Goal: Transaction & Acquisition: Purchase product/service

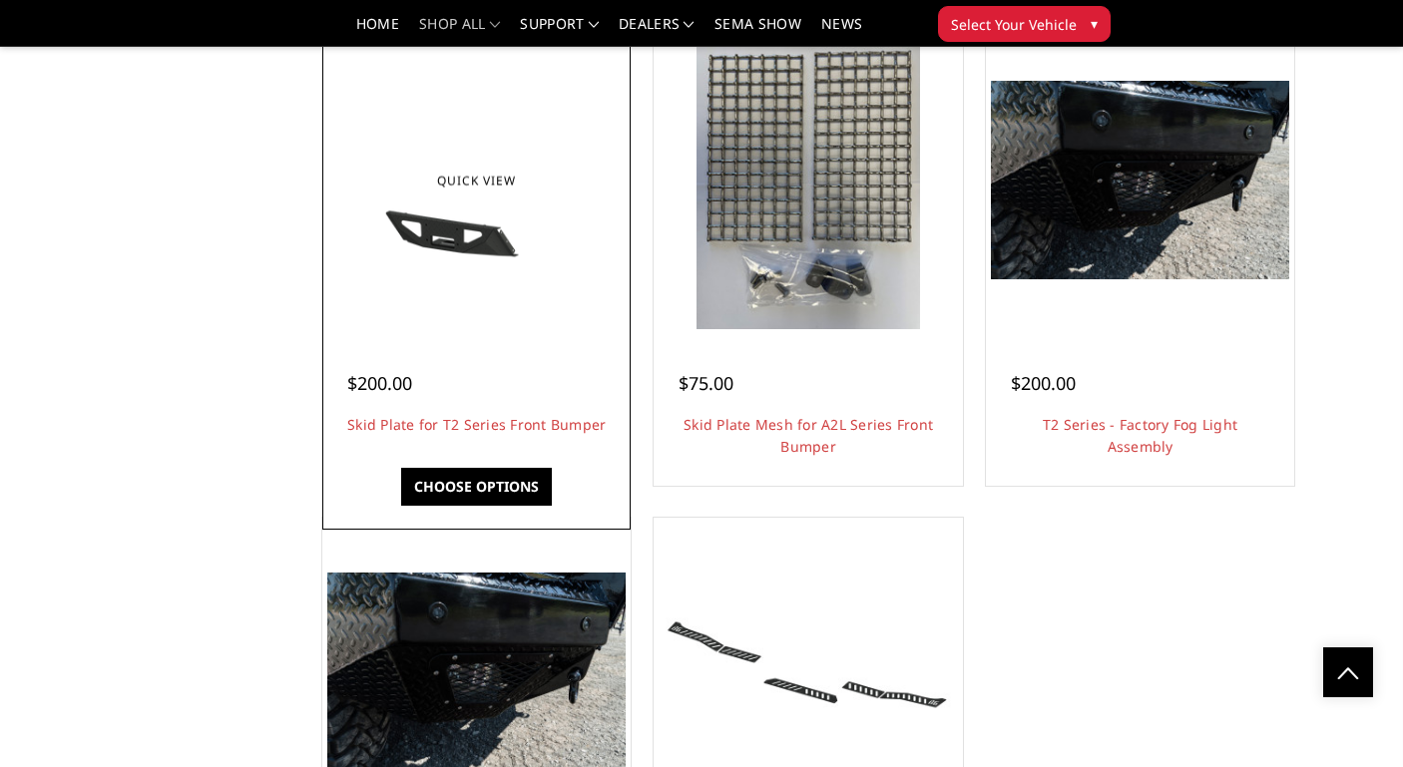
scroll to position [5094, 0]
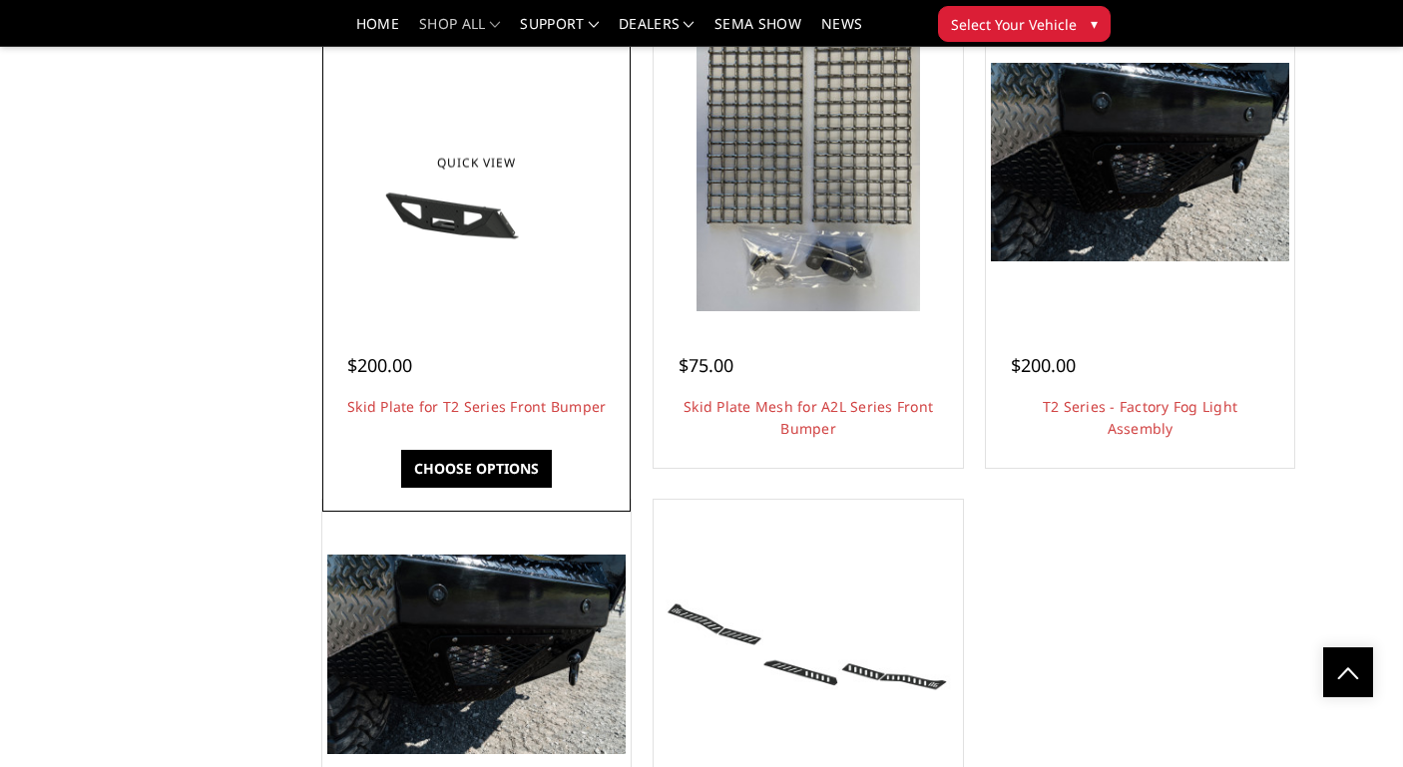
click at [519, 278] on div at bounding box center [476, 162] width 298 height 298
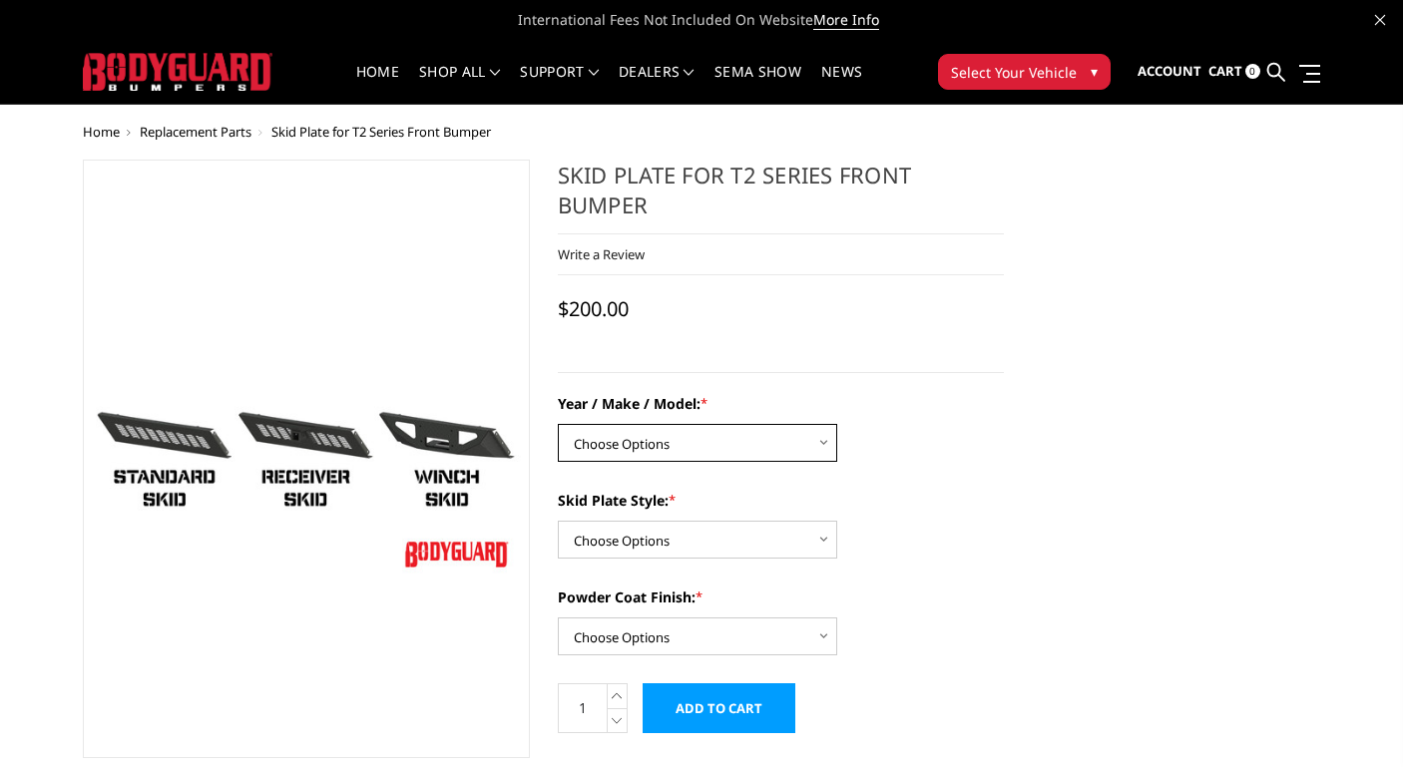
click at [632, 447] on select "Choose Options Chevrolet 19-21 1500 Chevrolet 15-19 2500 / 3500 Chevrolet 20-23…" at bounding box center [697, 443] width 279 height 38
select select "1443"
click at [655, 520] on div "Skid Plate Style: * Choose Options Standard skid plate Receiver hitch skid plat…" at bounding box center [781, 524] width 447 height 69
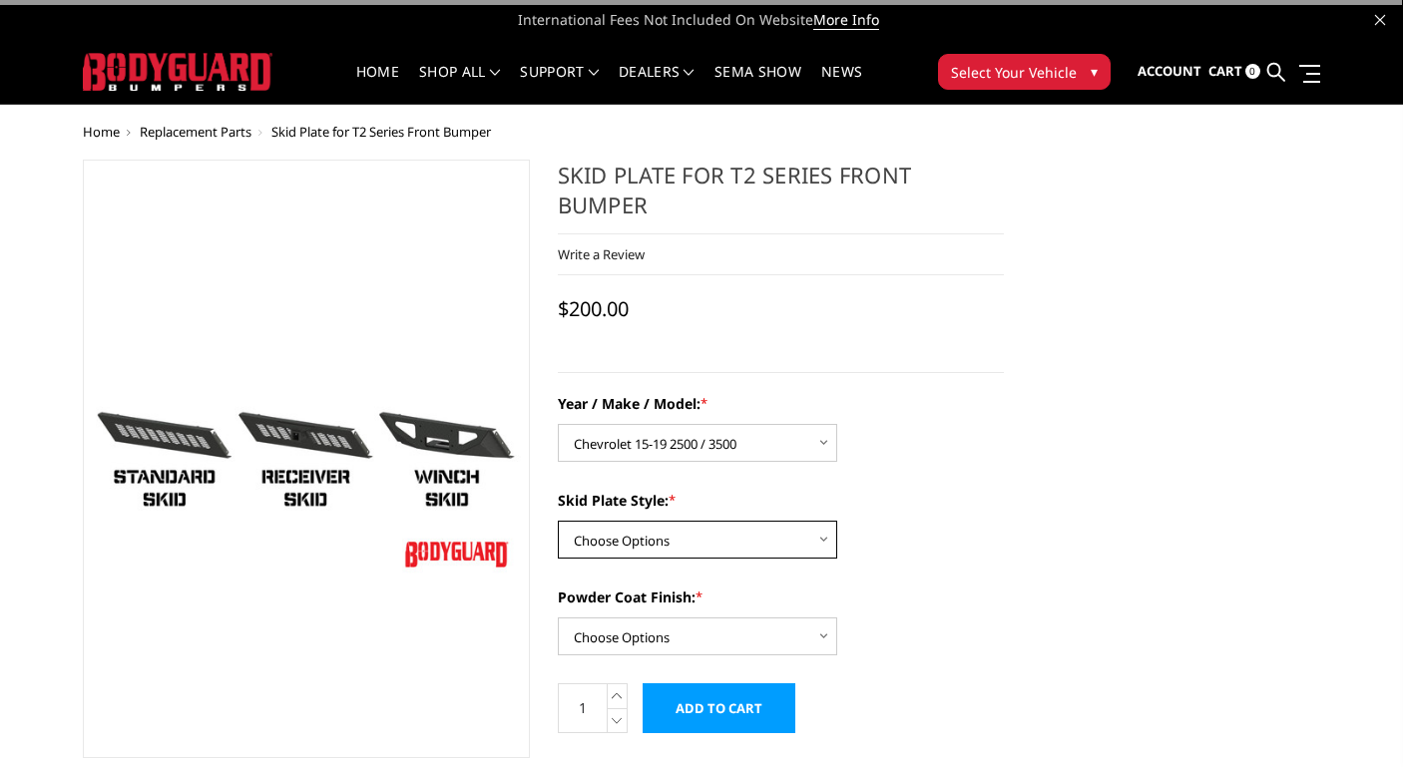
click at [652, 539] on select "Choose Options Standard skid plate Receiver hitch skid plate Winch mount skid p…" at bounding box center [697, 540] width 279 height 38
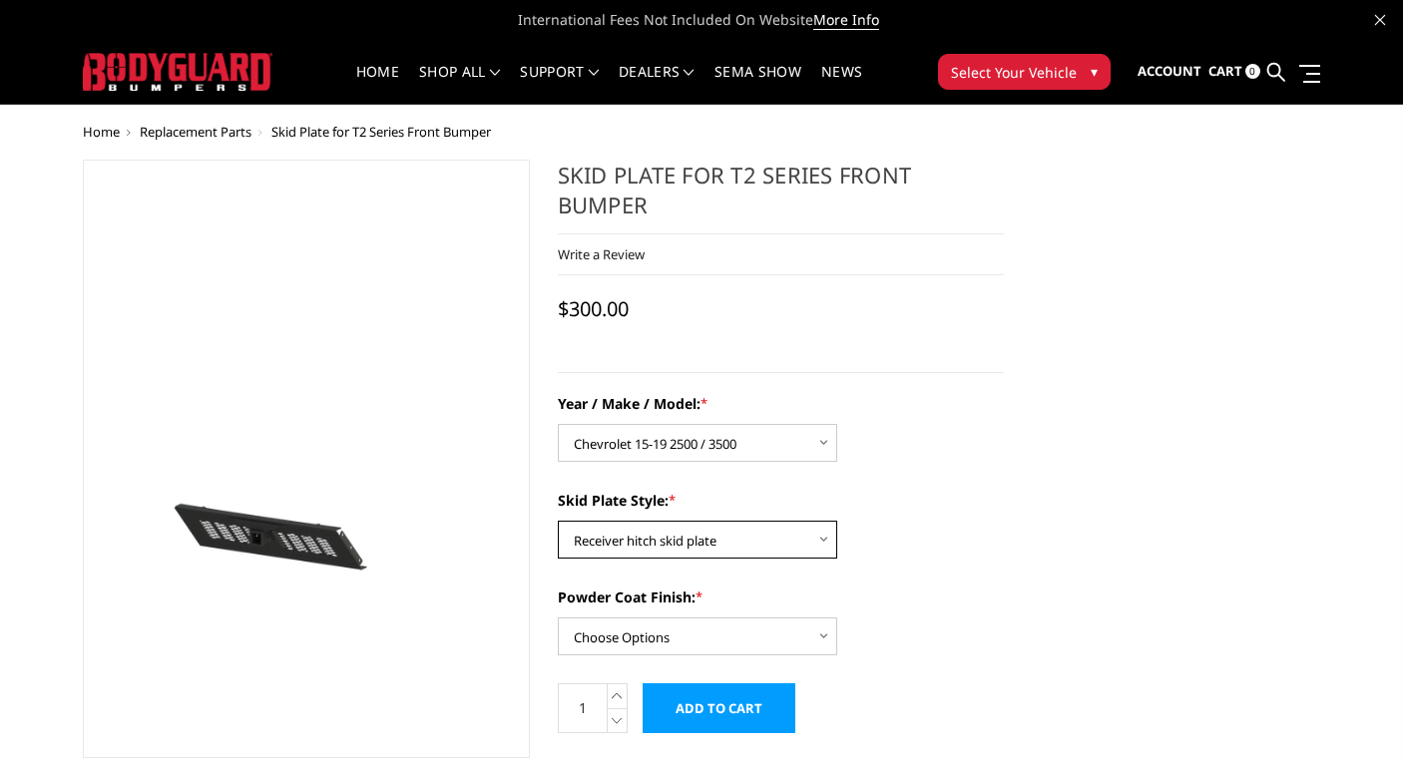
click at [674, 552] on select "Choose Options Standard skid plate Receiver hitch skid plate Winch mount skid p…" at bounding box center [697, 540] width 279 height 38
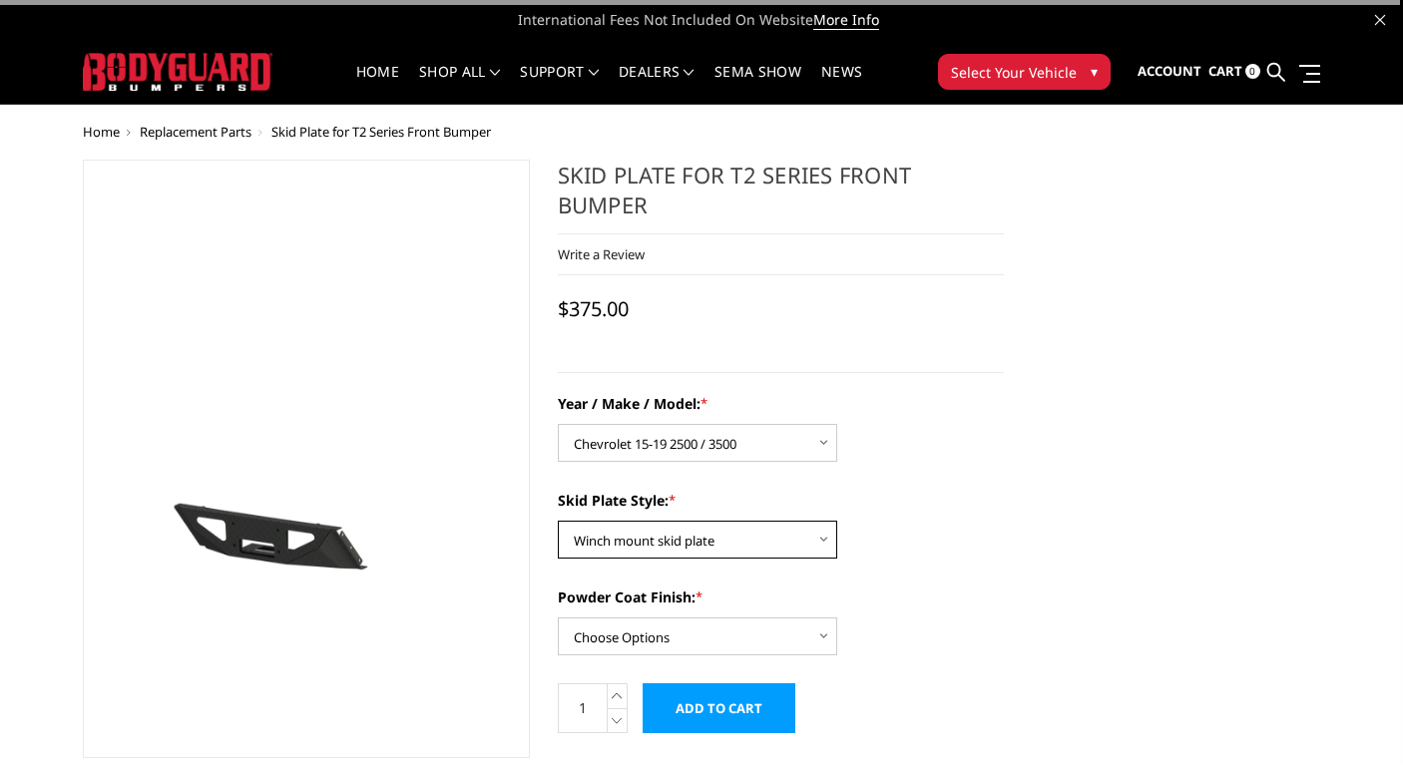
click at [669, 552] on select "Choose Options Standard skid plate Receiver hitch skid plate Winch mount skid p…" at bounding box center [697, 540] width 279 height 38
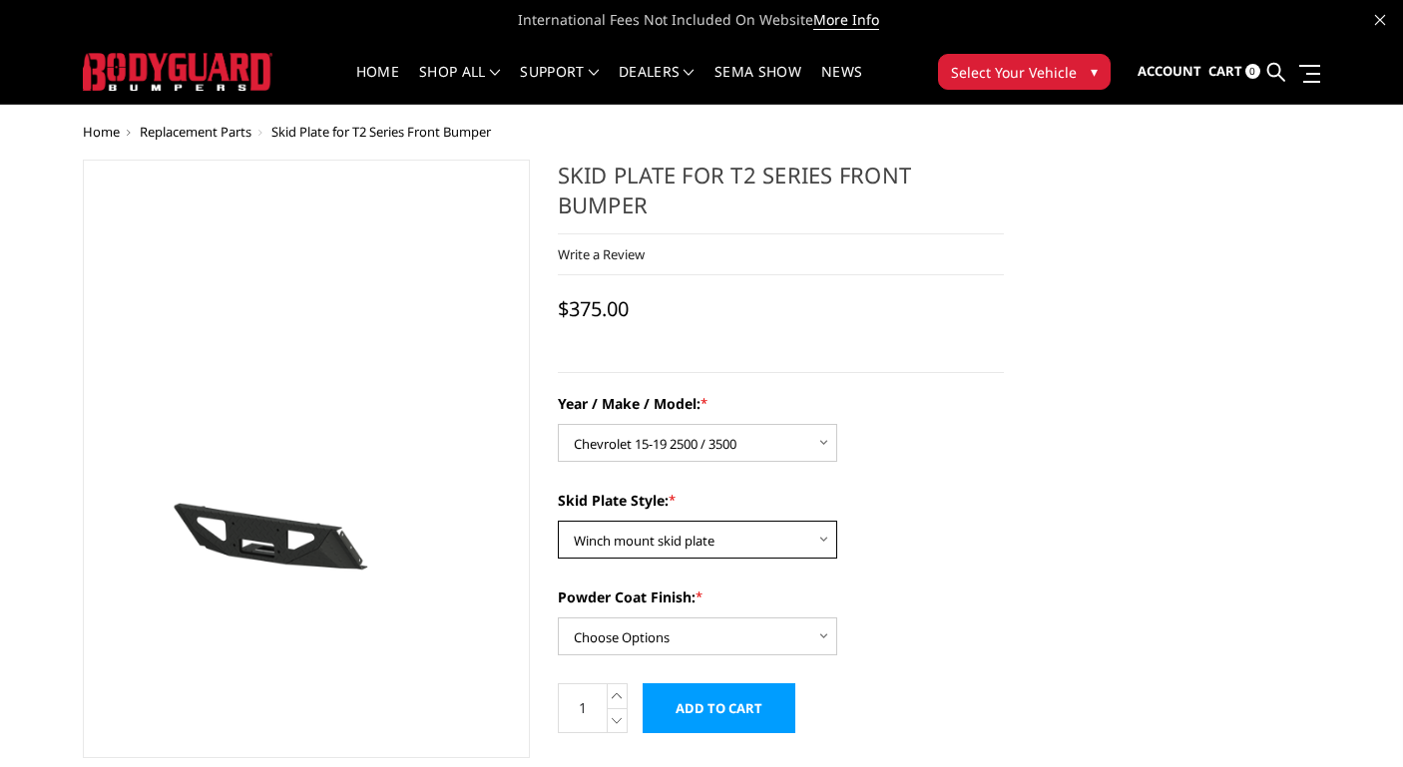
select select "1324"
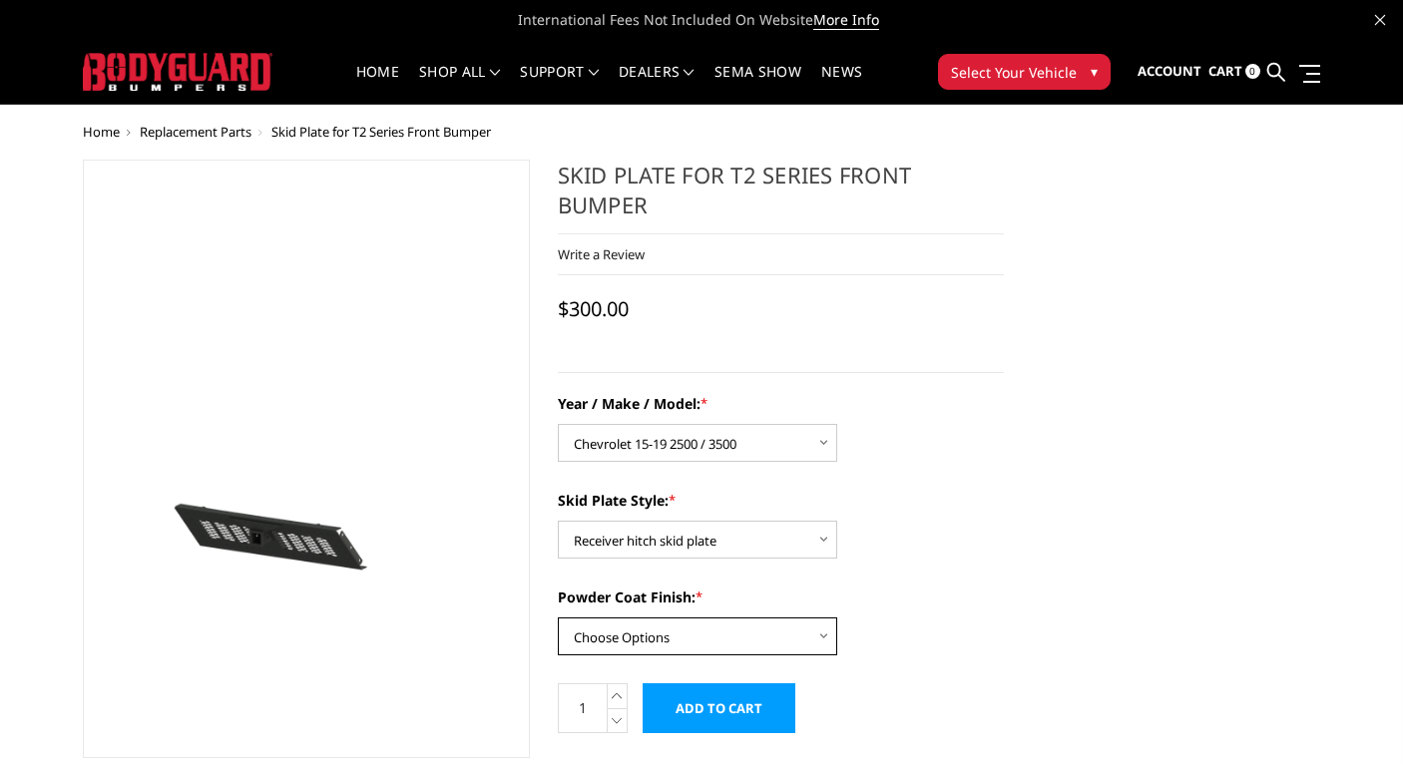
click at [672, 636] on select "Choose Options Bare metal Gloss Black Powder Coat Texture Black Powder Coat" at bounding box center [697, 637] width 279 height 38
select select "667"
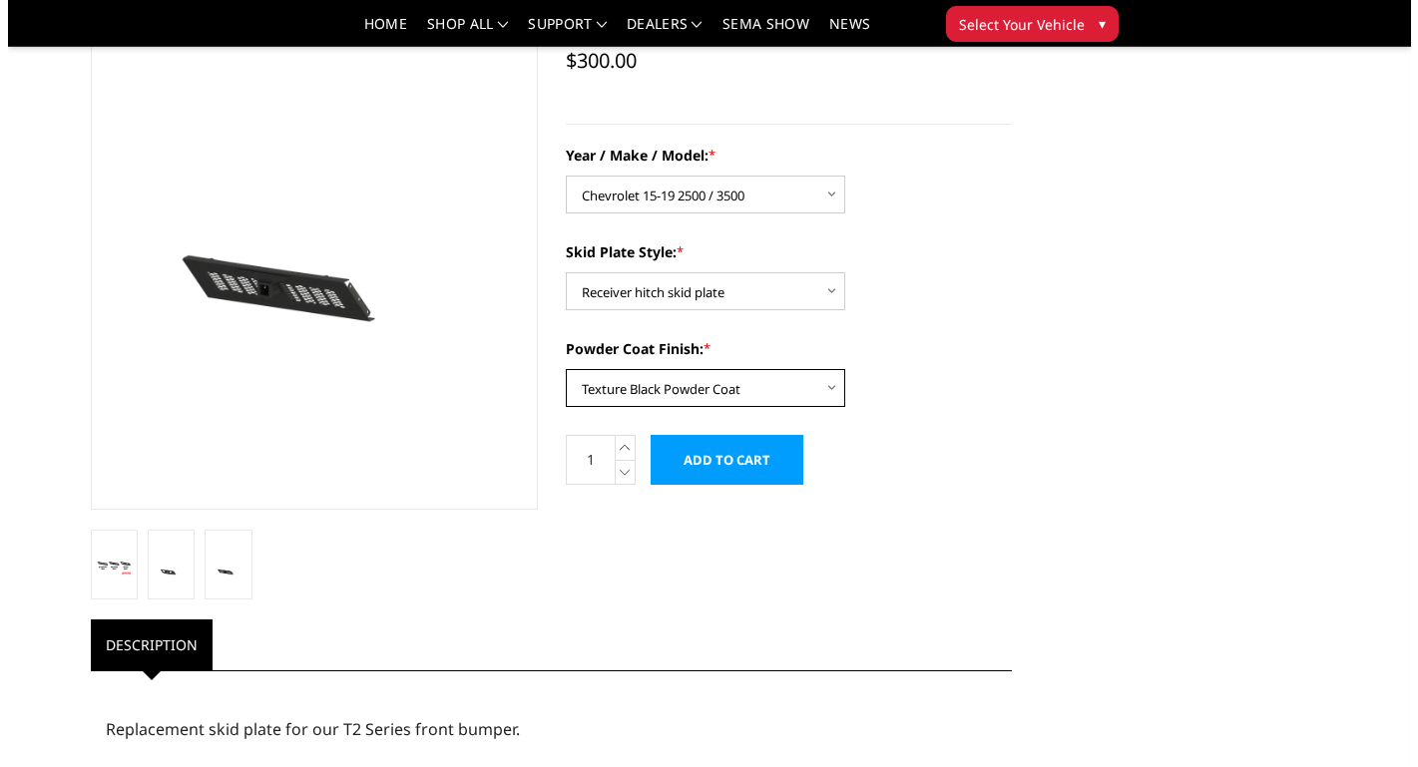
scroll to position [281, 0]
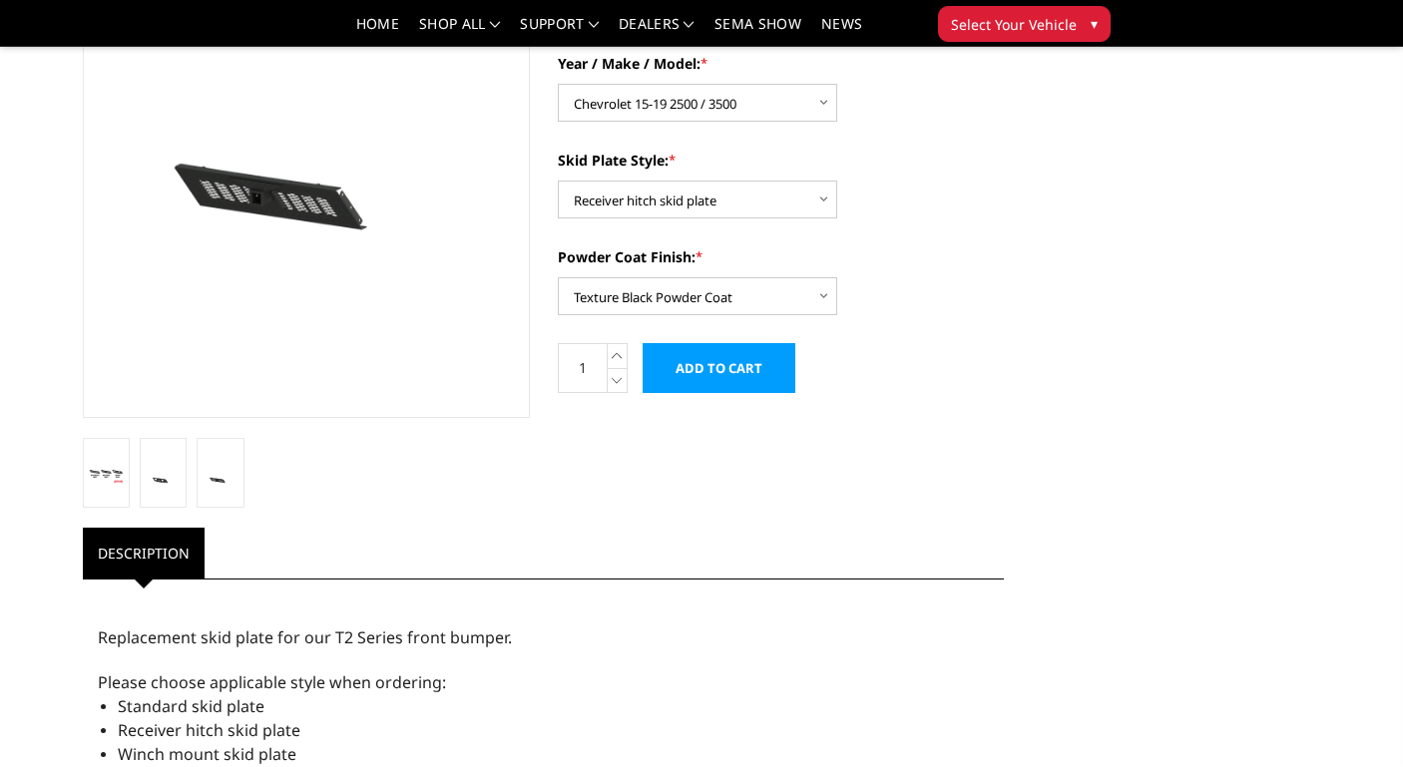
click at [723, 354] on input "Add to Cart" at bounding box center [718, 368] width 153 height 50
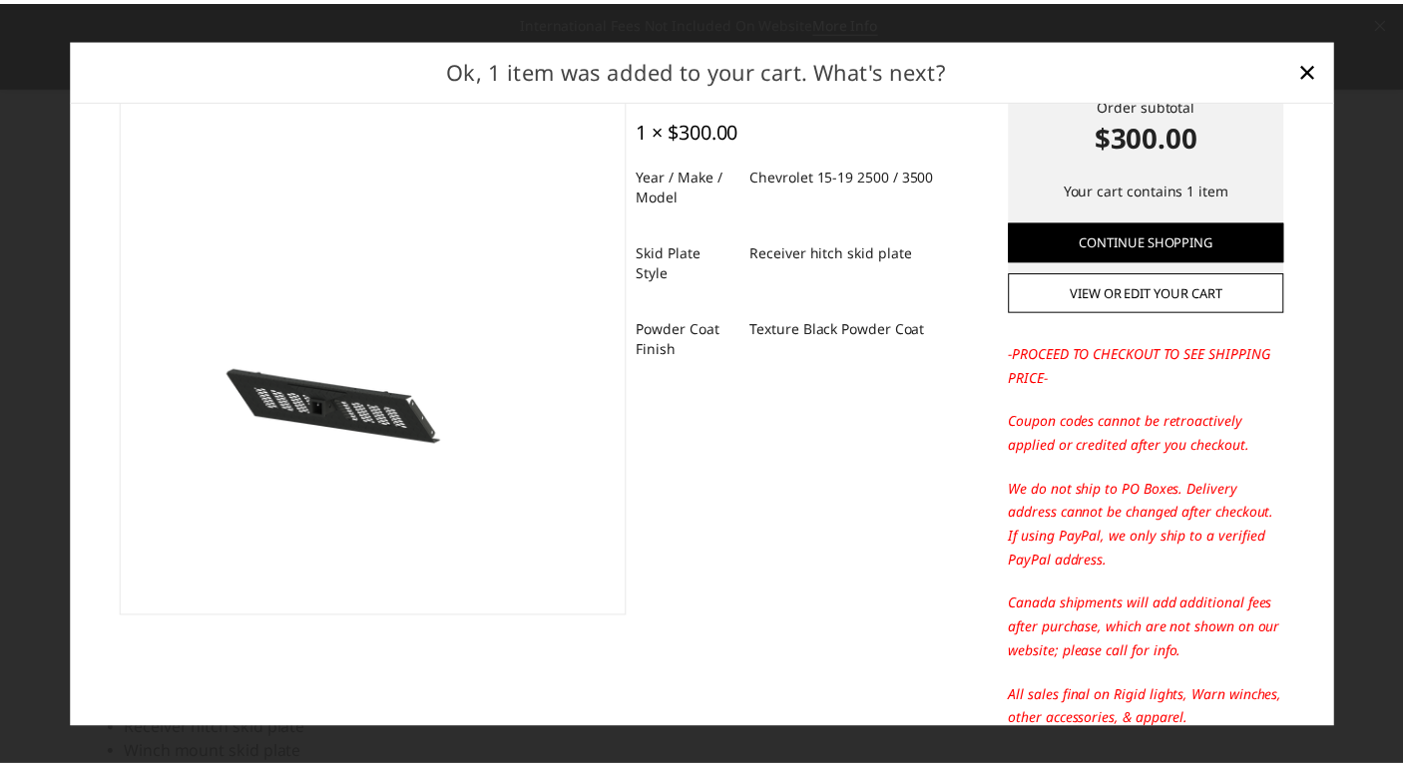
scroll to position [0, 0]
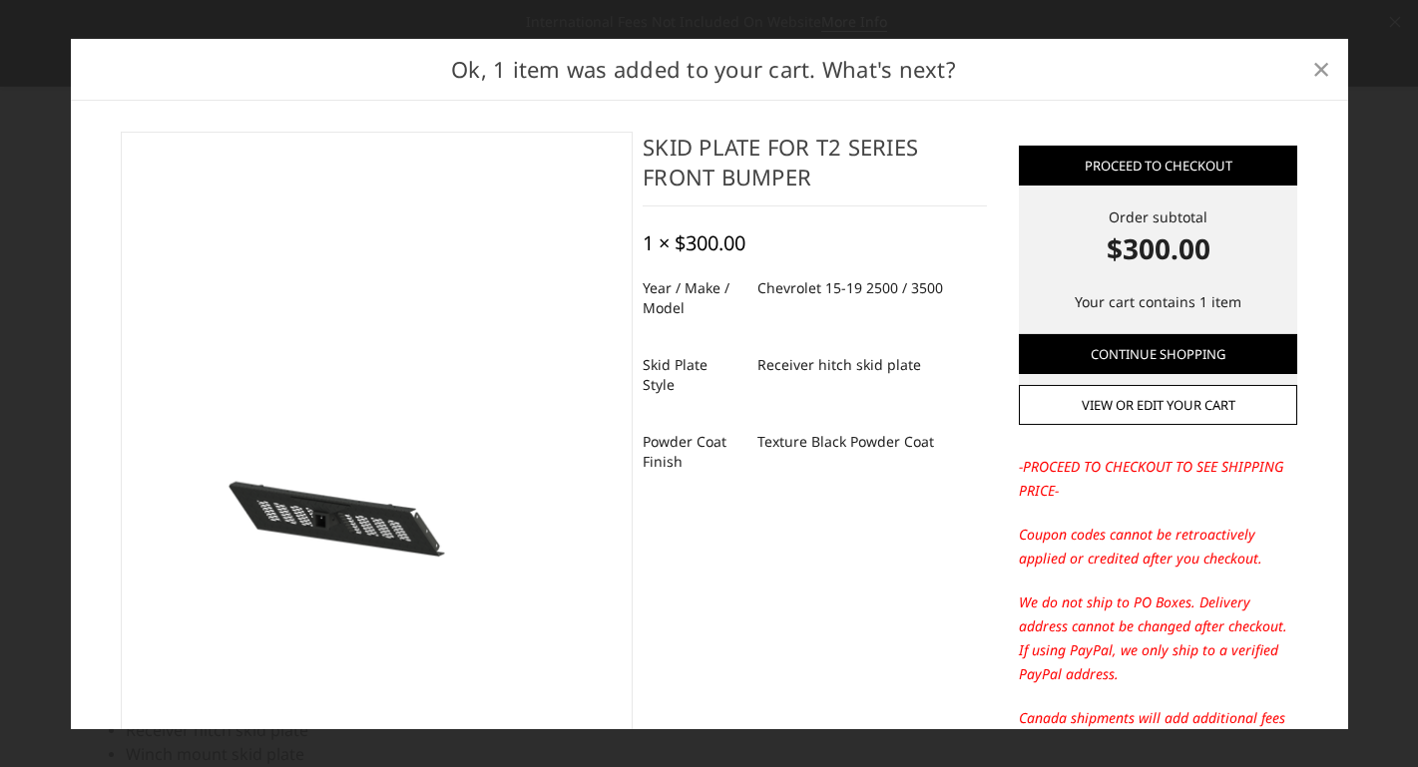
click at [1319, 68] on span "×" at bounding box center [1321, 68] width 18 height 43
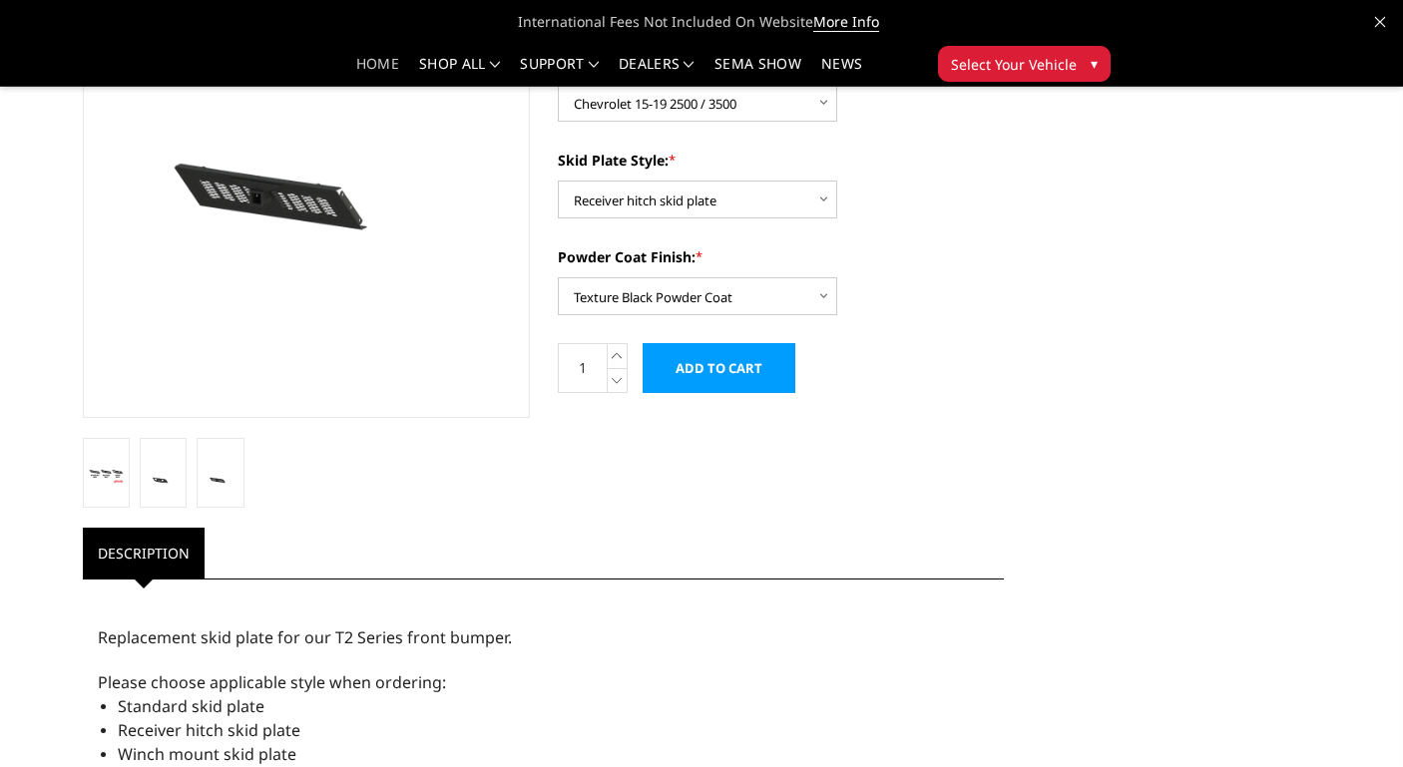
click at [364, 71] on link "Home" at bounding box center [377, 71] width 43 height 29
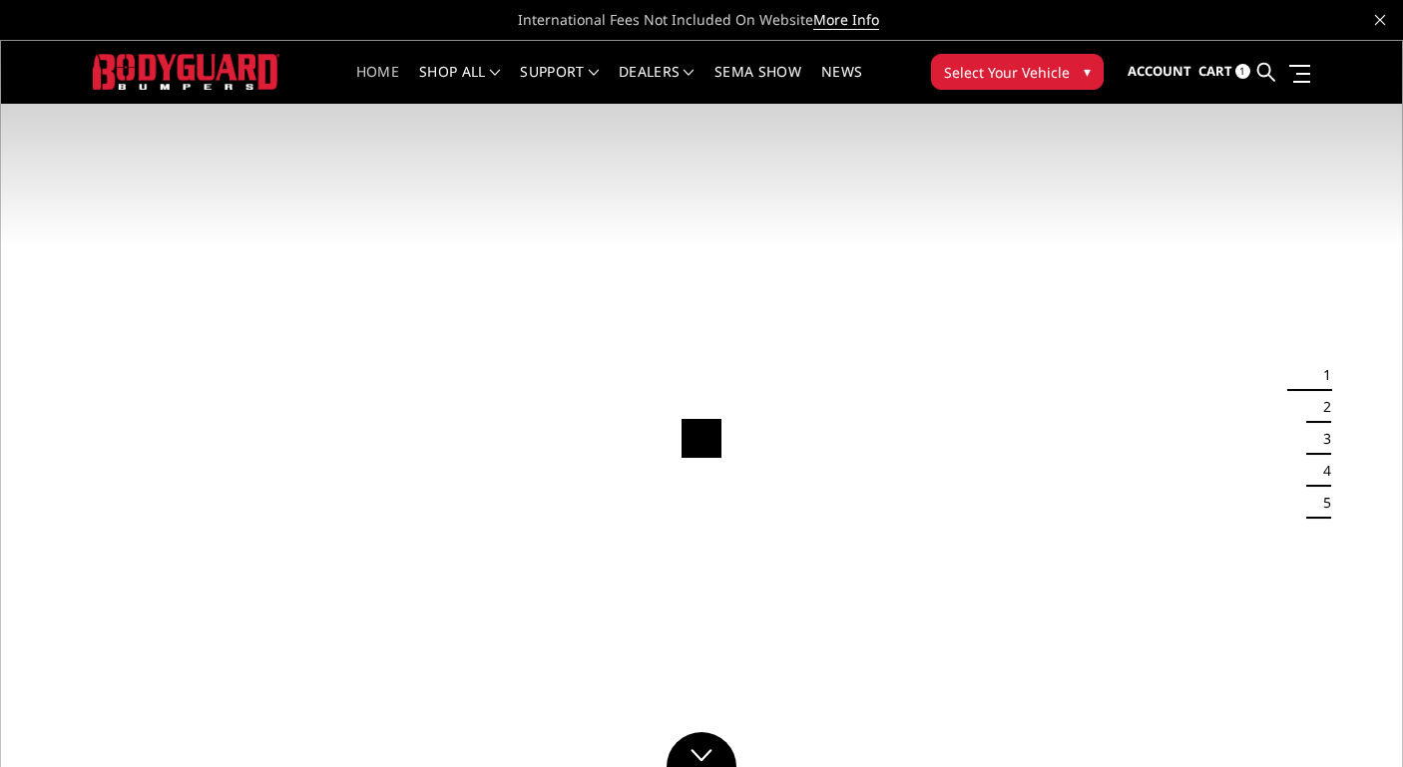
click at [1001, 59] on button "Select Your Vehicle ▾" at bounding box center [1017, 72] width 173 height 36
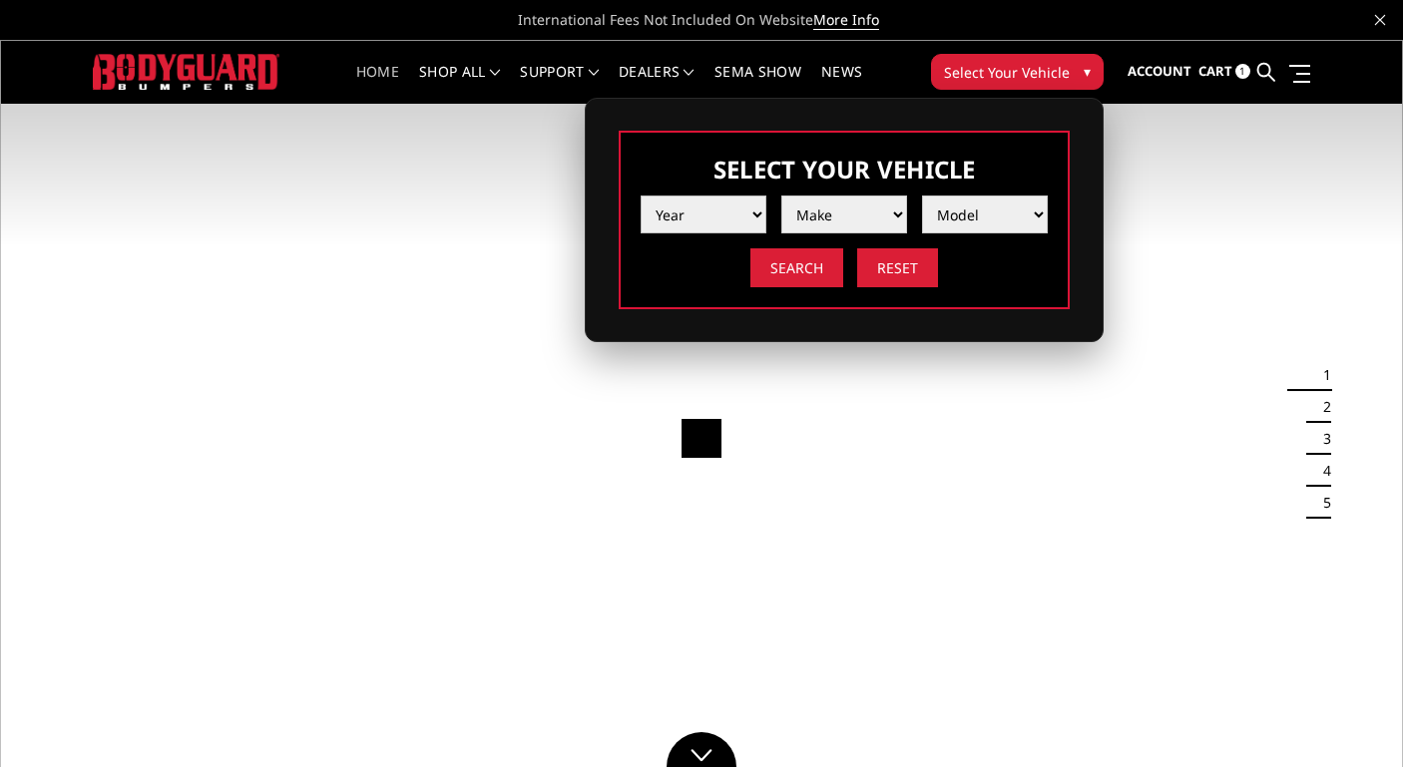
click at [743, 214] on select "Year 2025 2024 2023 2022 2021 2020 2019 2018 2017 2016 2015 2014 2013 2012 2011…" at bounding box center [703, 215] width 126 height 38
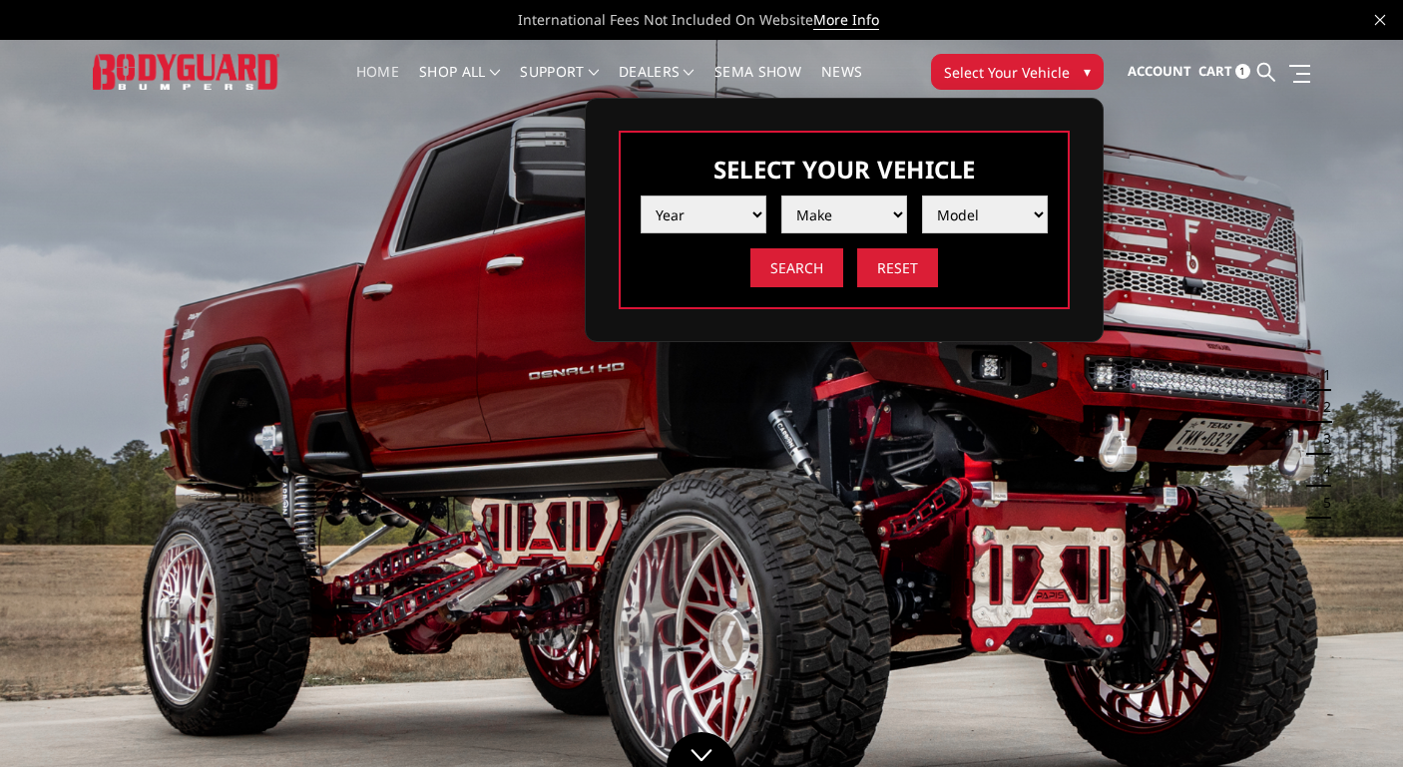
select select "yr_2015"
click at [846, 230] on select "Make Chevrolet Ford GMC Ram Toyota" at bounding box center [844, 215] width 126 height 38
select select "mk_chevrolet"
click at [965, 219] on select "Model Colorado Silverado 1500 Silverado 2500 / 3500 Tahoe/Suburban 1500" at bounding box center [985, 215] width 126 height 38
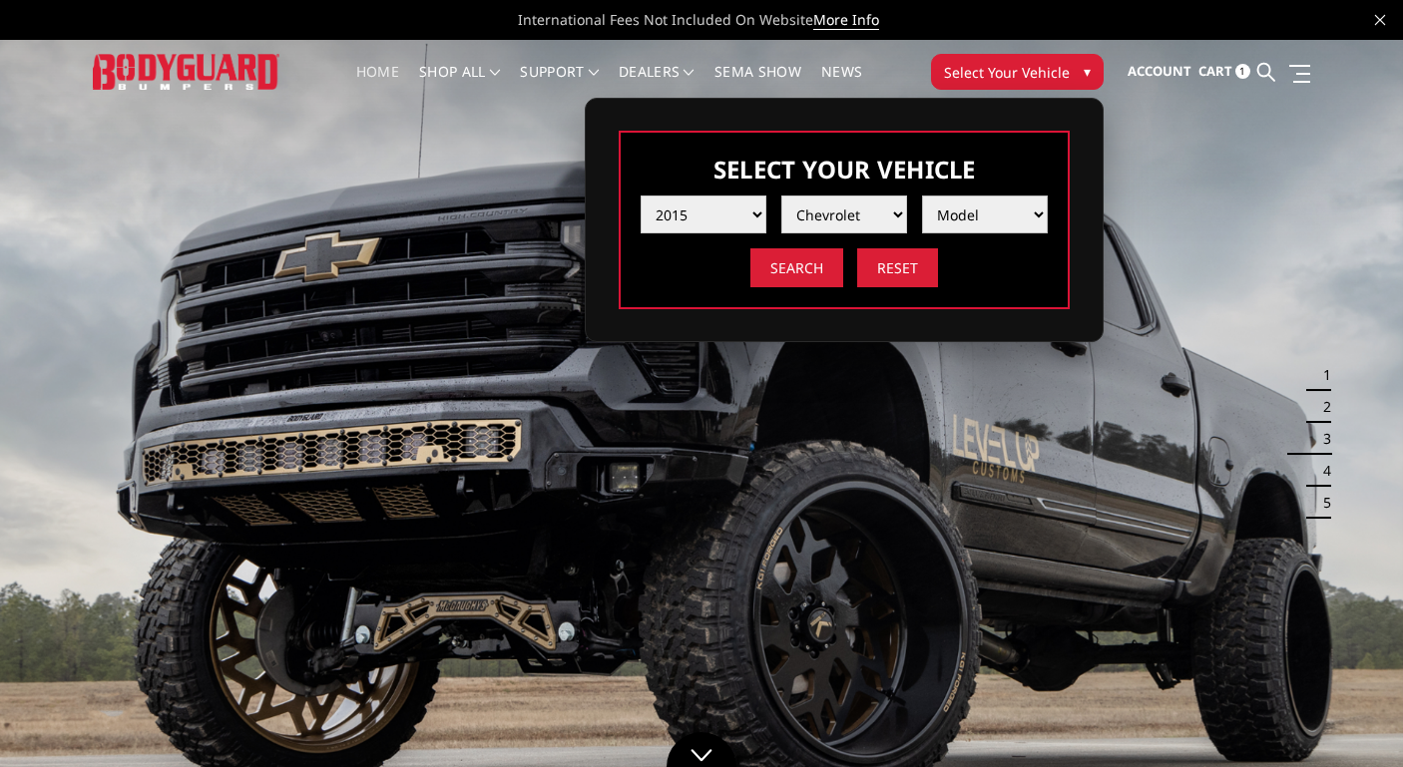
select select "md_silverado-2500-3500"
click at [786, 275] on input "Search" at bounding box center [796, 267] width 93 height 39
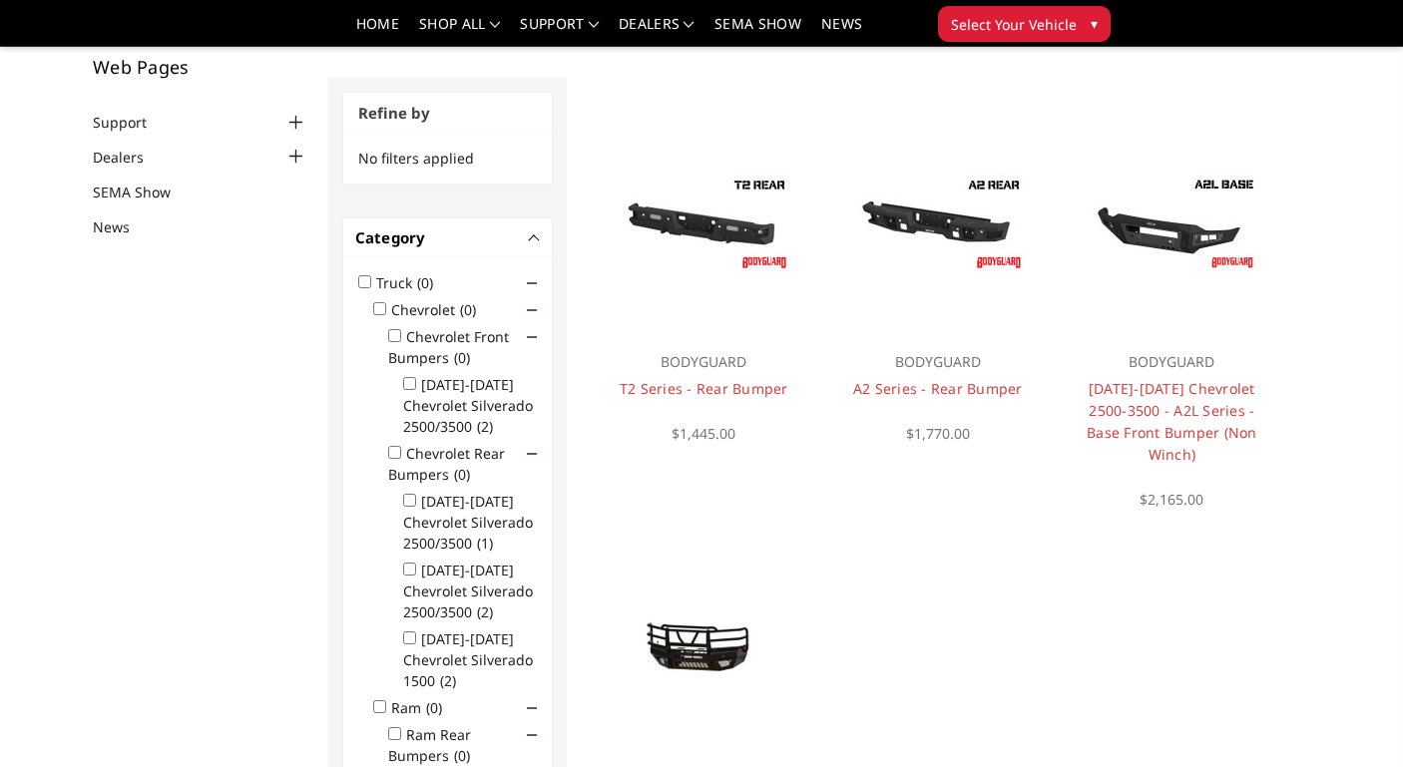
scroll to position [127, 0]
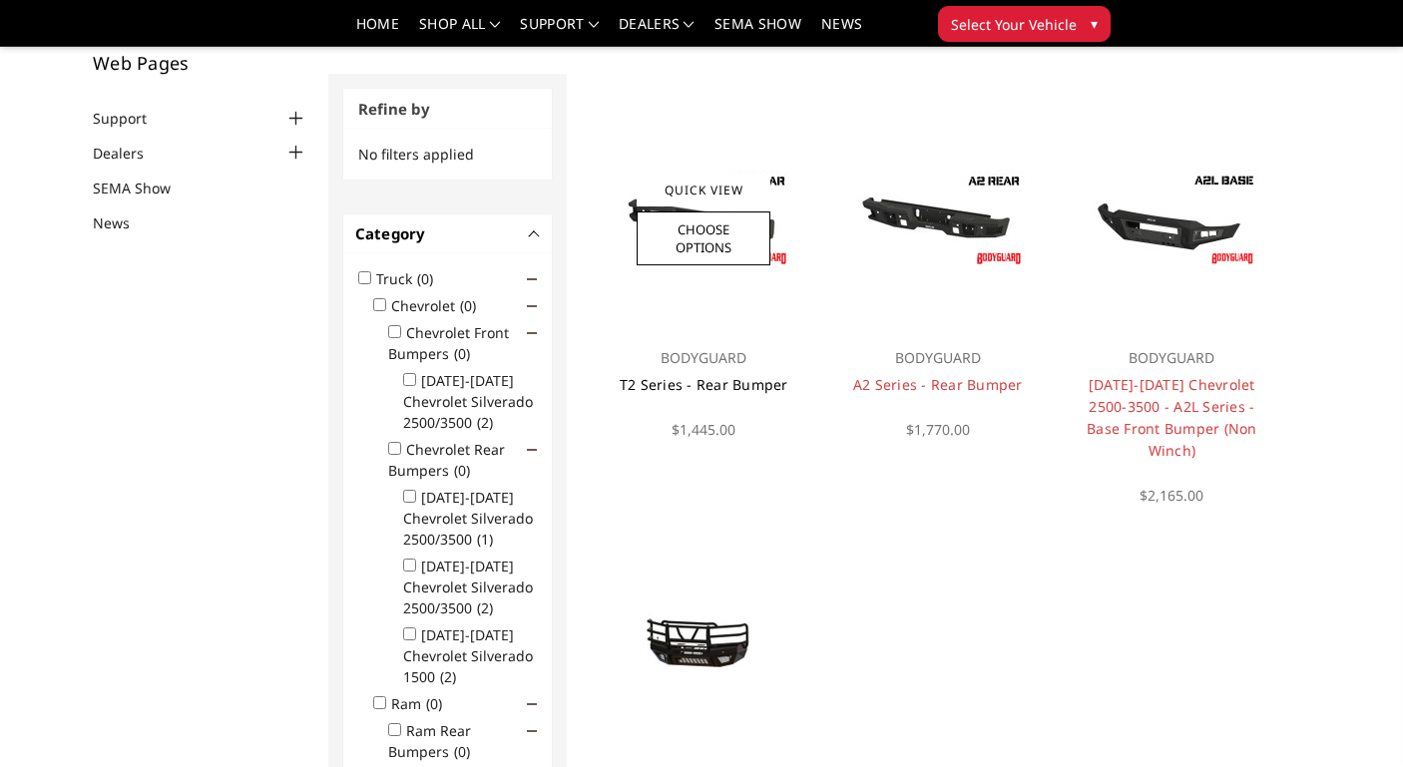
click at [750, 385] on link "T2 Series - Rear Bumper" at bounding box center [704, 384] width 169 height 19
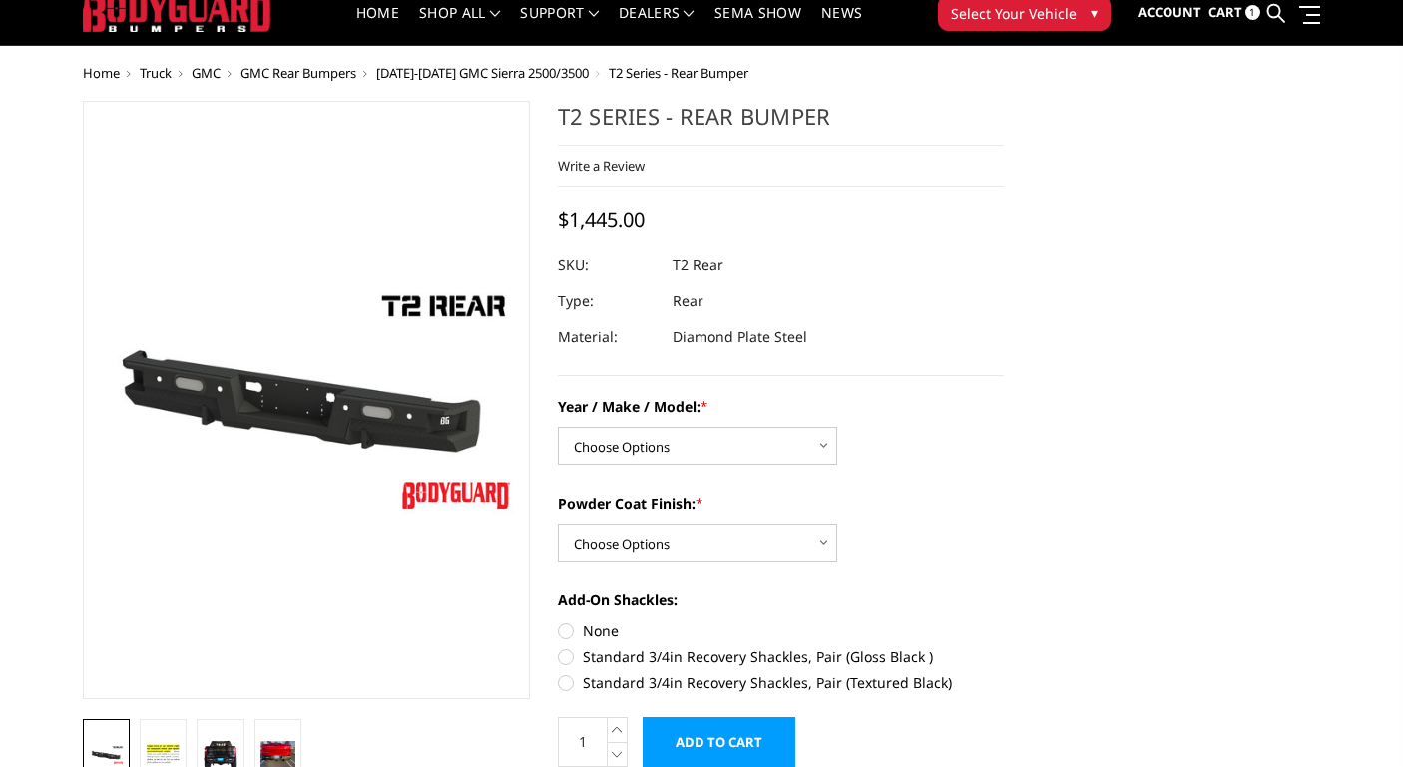
scroll to position [63, 0]
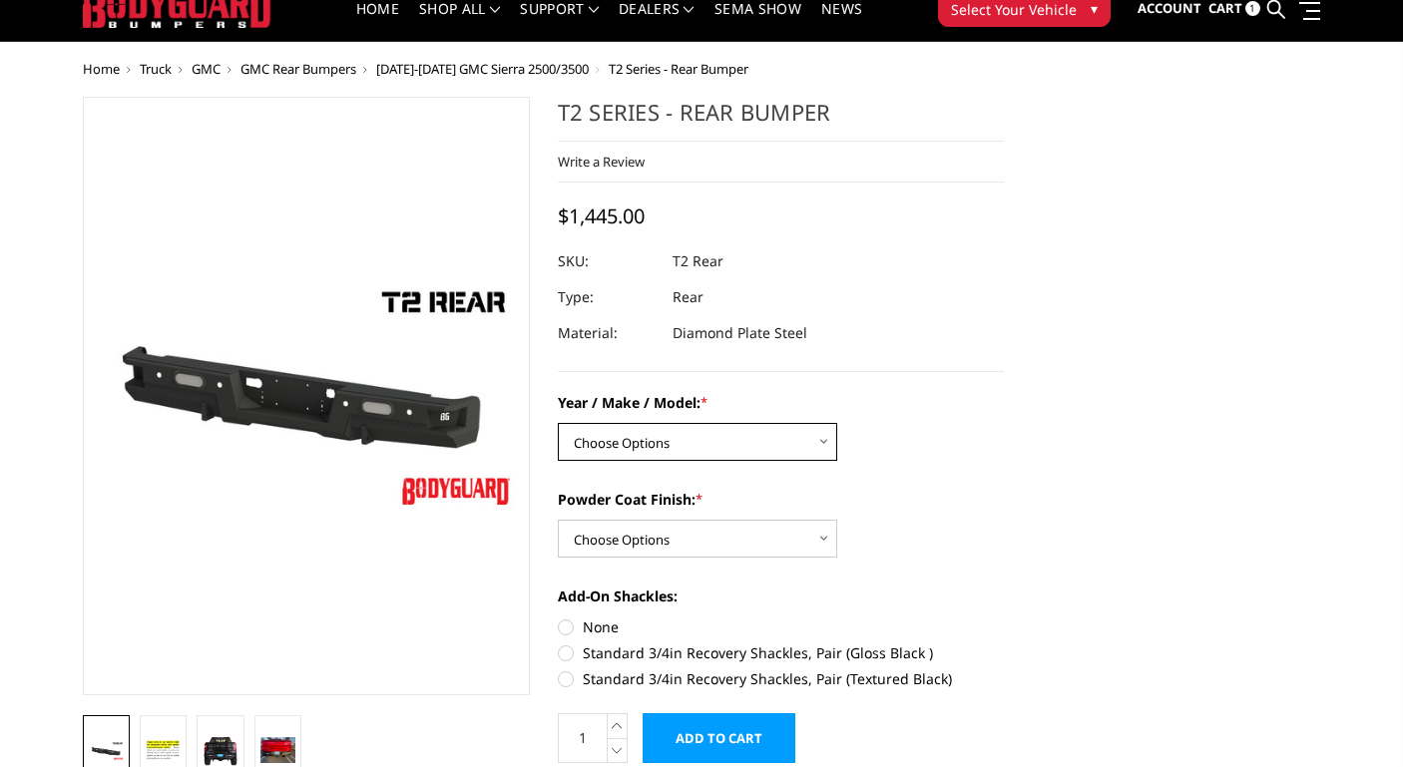
click at [676, 443] on select "Choose Options Chevrolet/GMC 15-19 2500/3500 Chevrolet/GMC 19-24 1500 (Dual Exh…" at bounding box center [697, 442] width 279 height 38
select select "1682"
click at [664, 542] on select "Choose Options Bare metal (included) Gloss black powder coat Texture black powd…" at bounding box center [697, 539] width 279 height 38
select select "652"
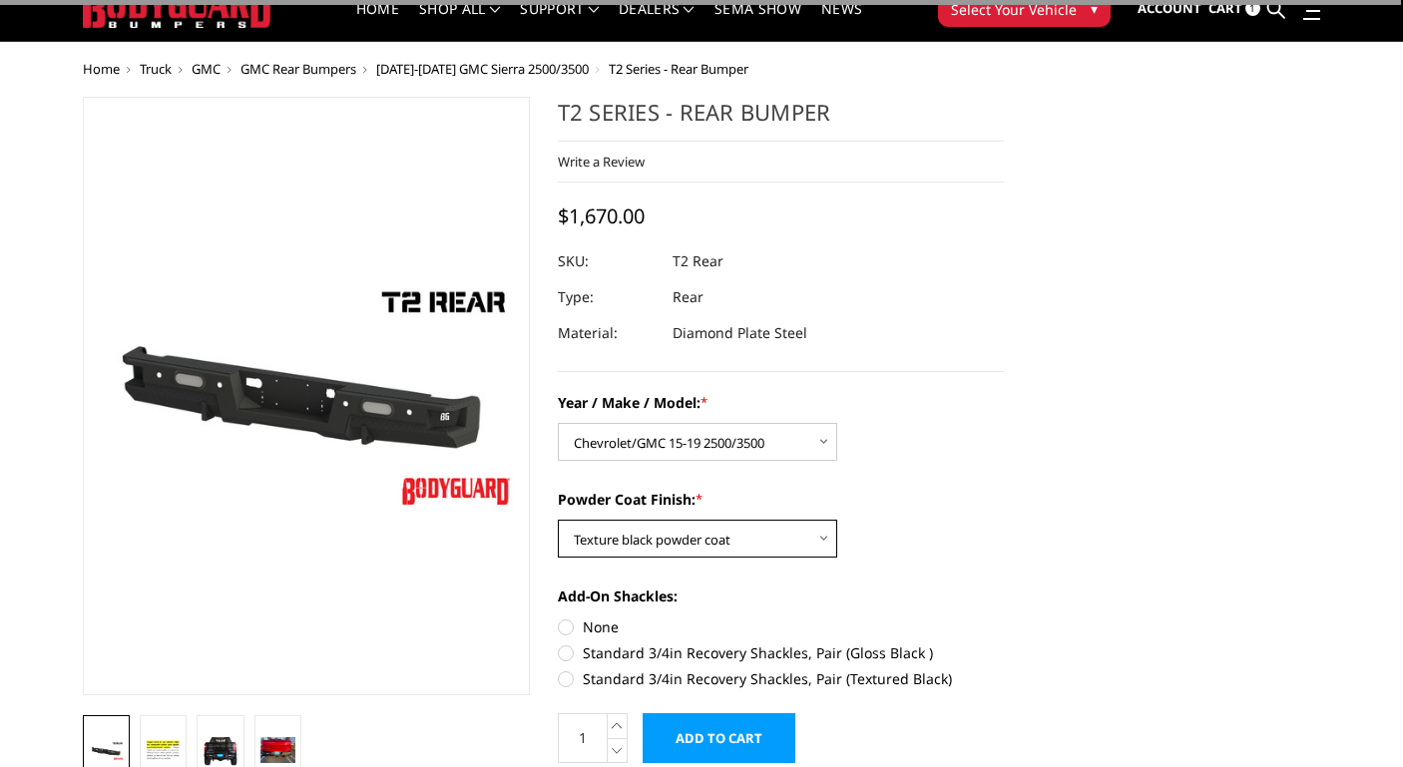
click at [675, 554] on select "Choose Options Bare metal (included) Gloss black powder coat Texture black powd…" at bounding box center [697, 539] width 279 height 38
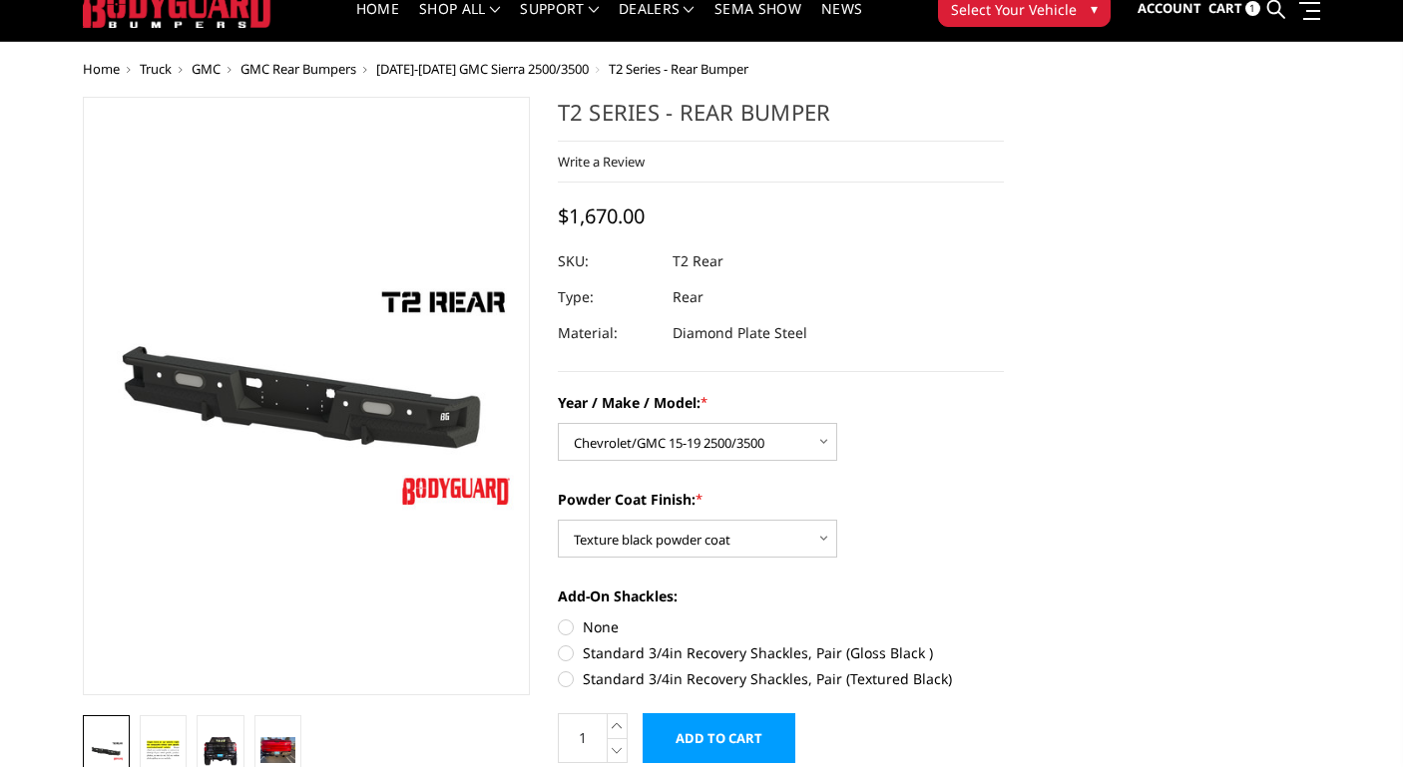
click at [566, 627] on label "None" at bounding box center [781, 627] width 447 height 21
click at [559, 618] on input "None" at bounding box center [558, 617] width 1 height 1
radio input "true"
click at [230, 732] on link at bounding box center [220, 750] width 47 height 70
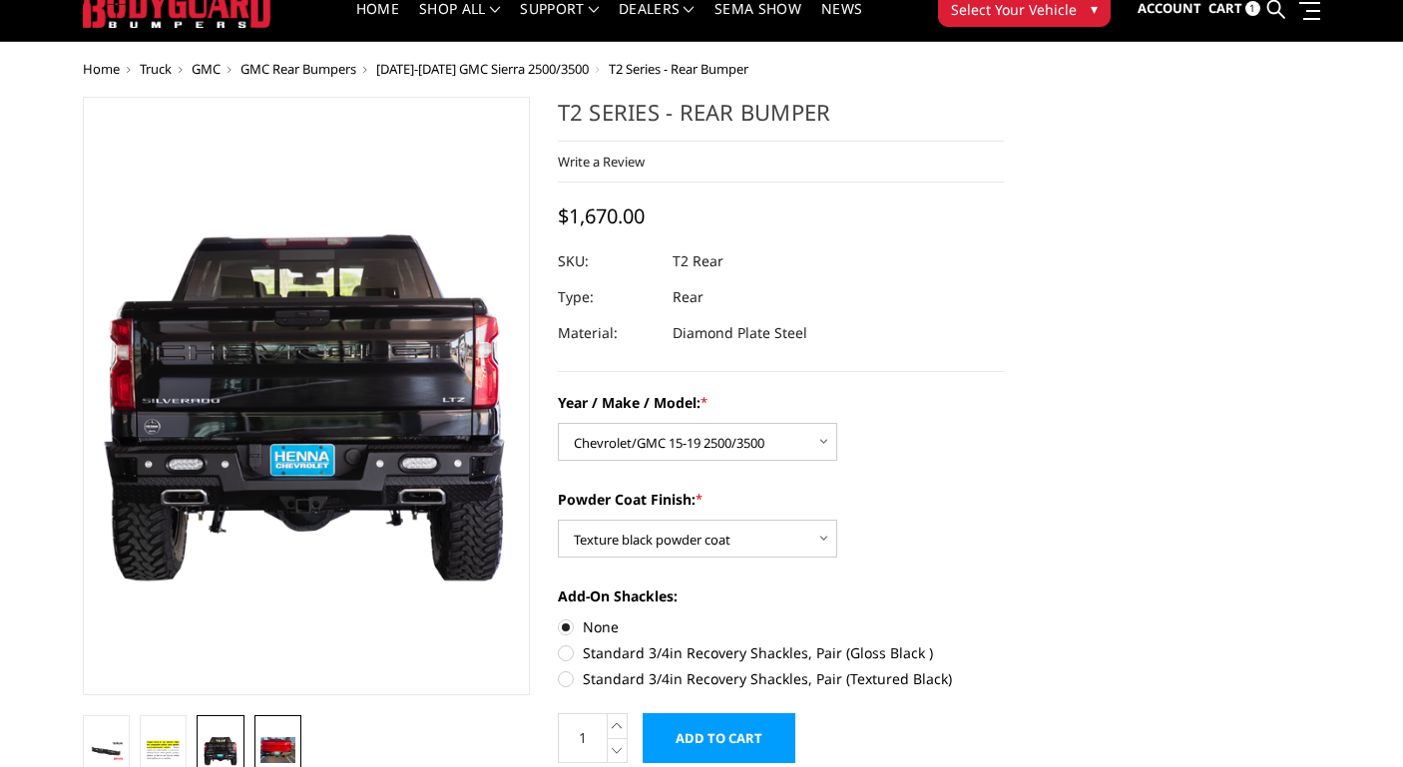
click at [285, 740] on img at bounding box center [277, 750] width 35 height 26
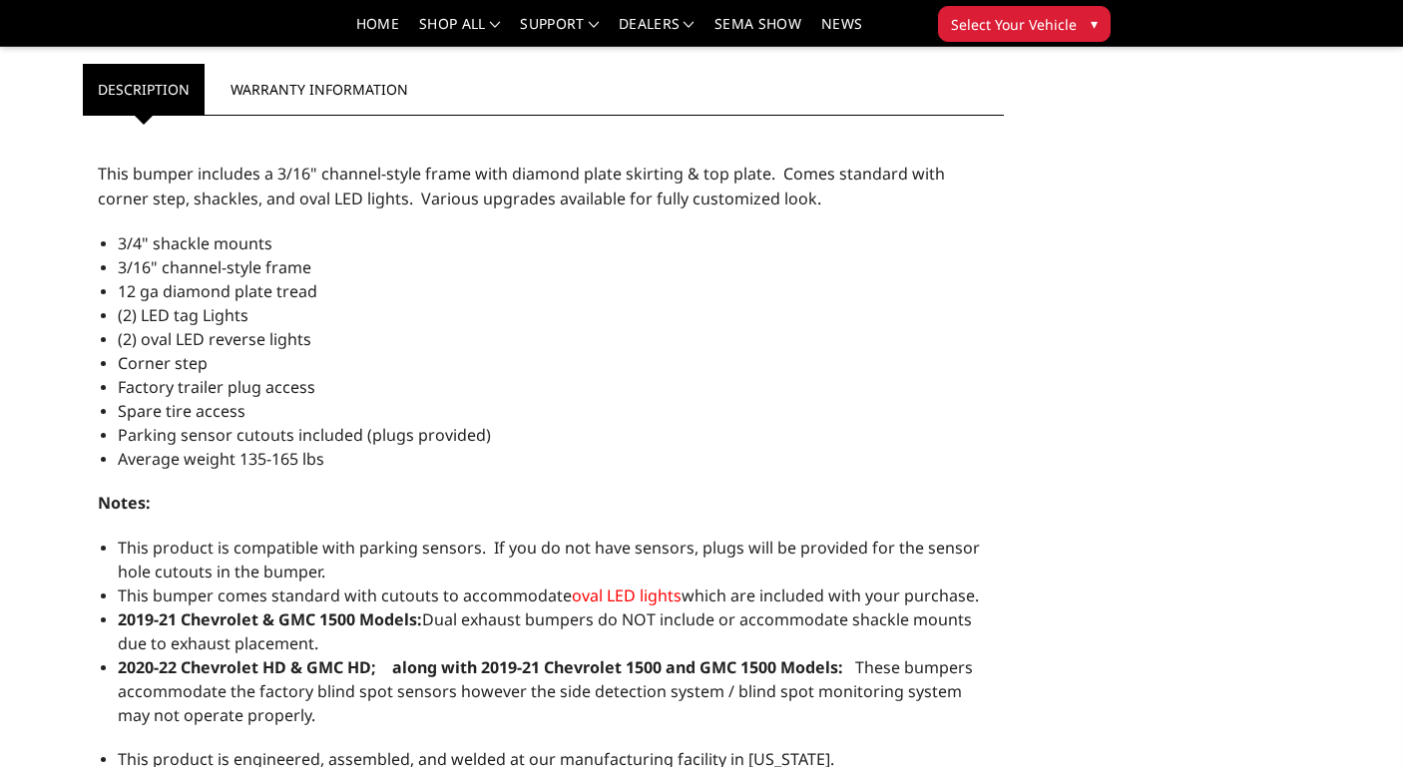
scroll to position [1079, 0]
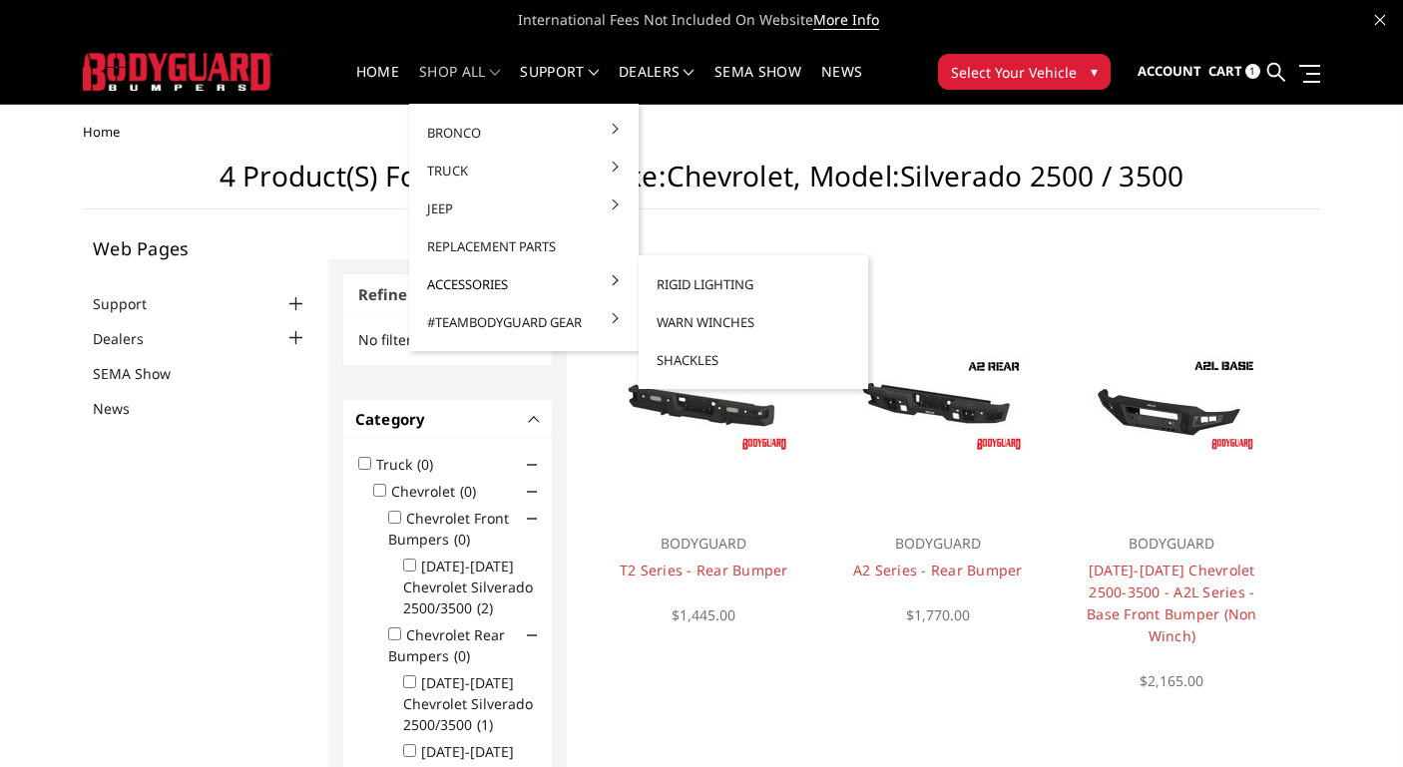
click at [453, 276] on link "Accessories" at bounding box center [523, 284] width 213 height 38
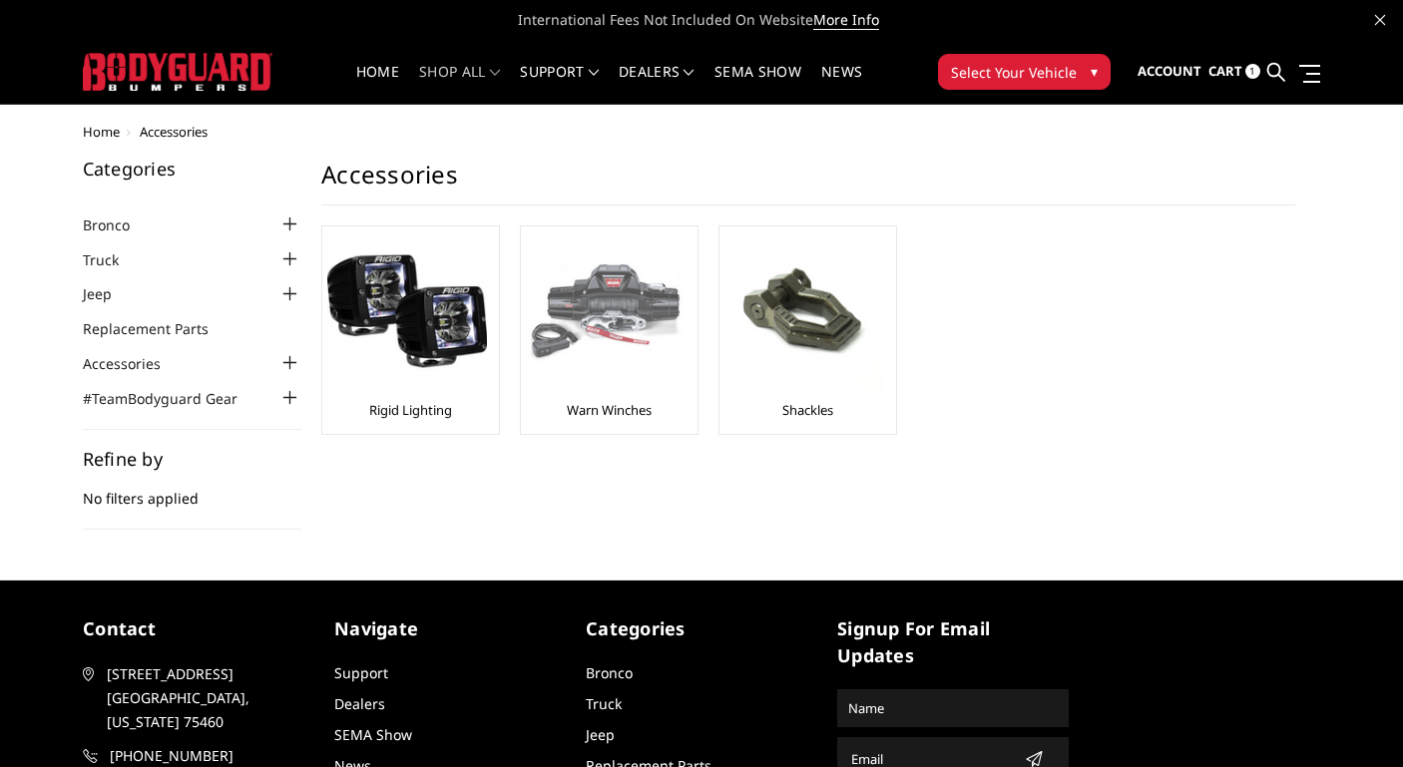
click at [577, 349] on img at bounding box center [606, 311] width 160 height 160
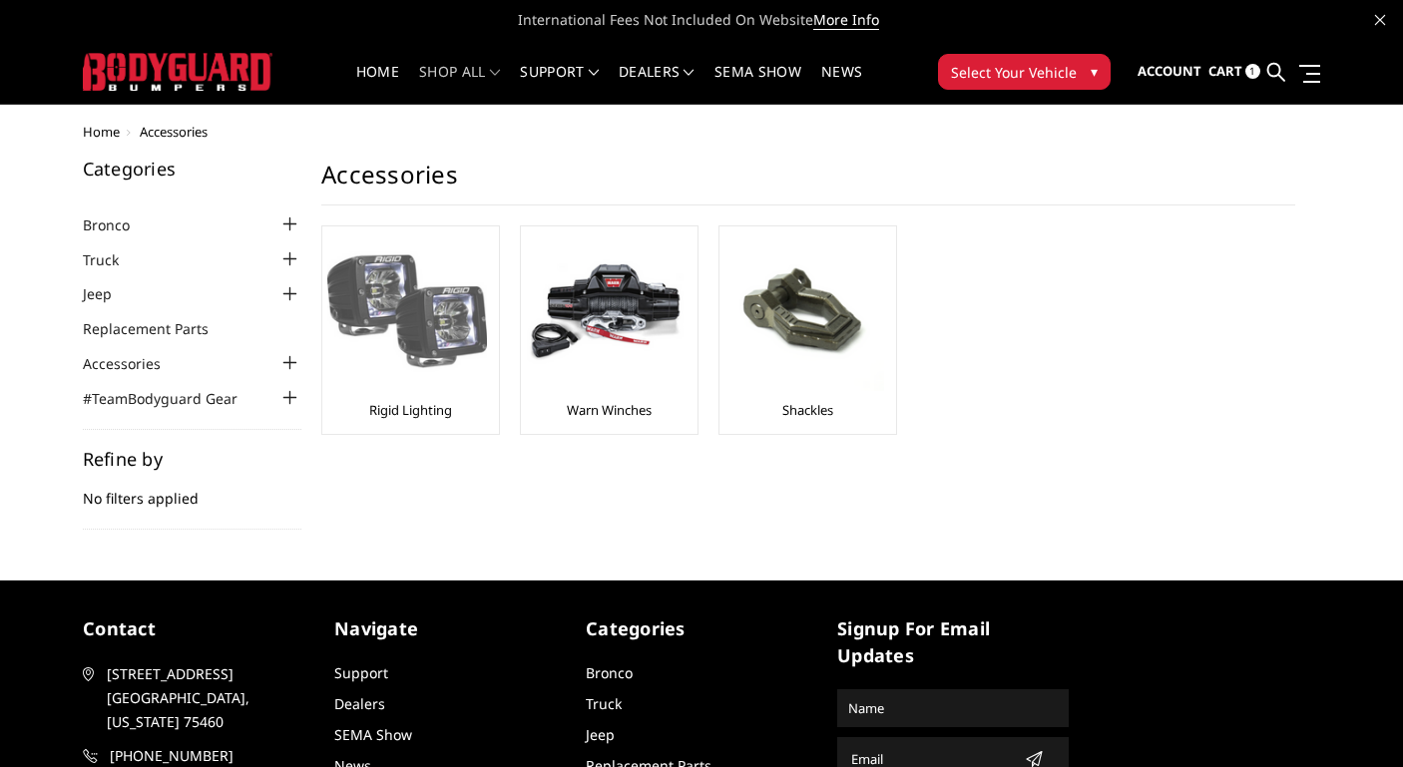
click at [430, 355] on img at bounding box center [407, 311] width 160 height 160
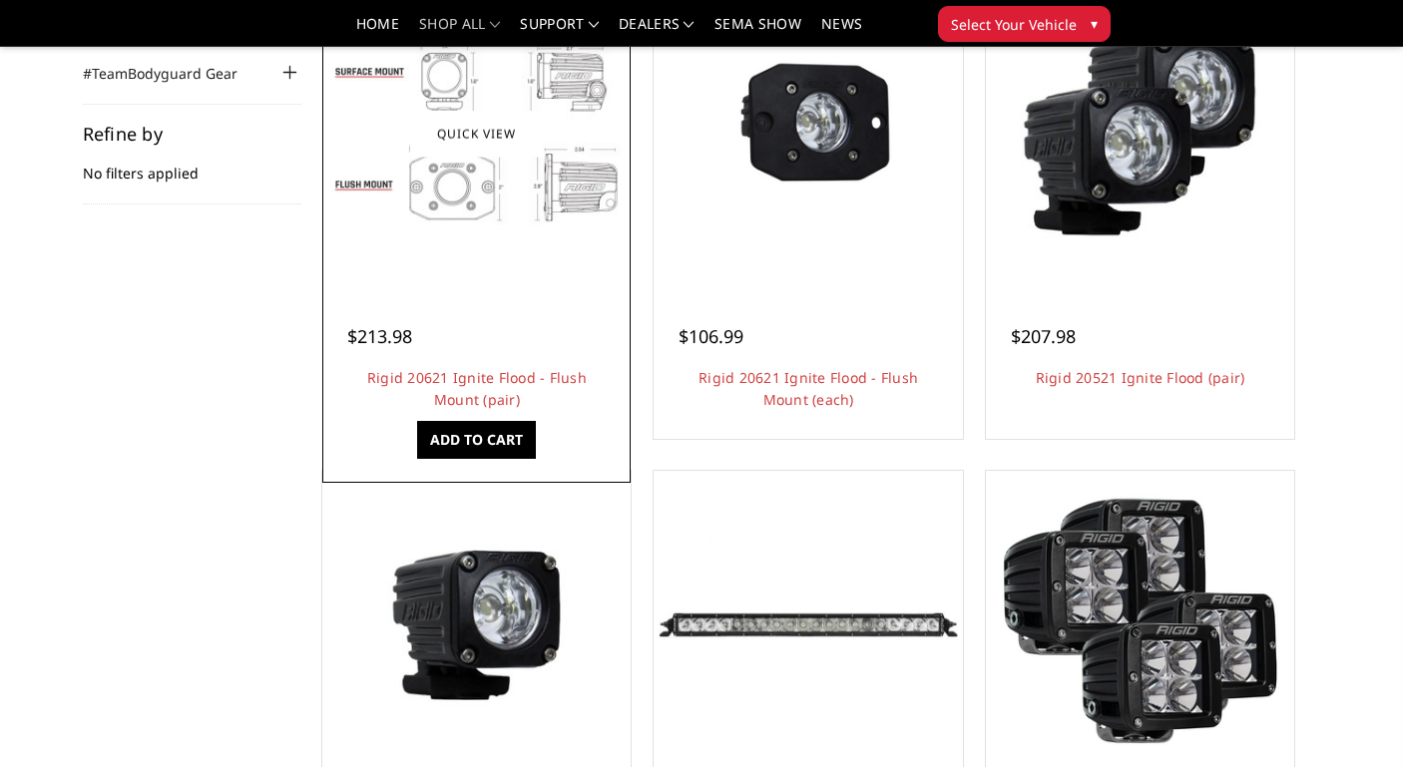
scroll to position [362, 0]
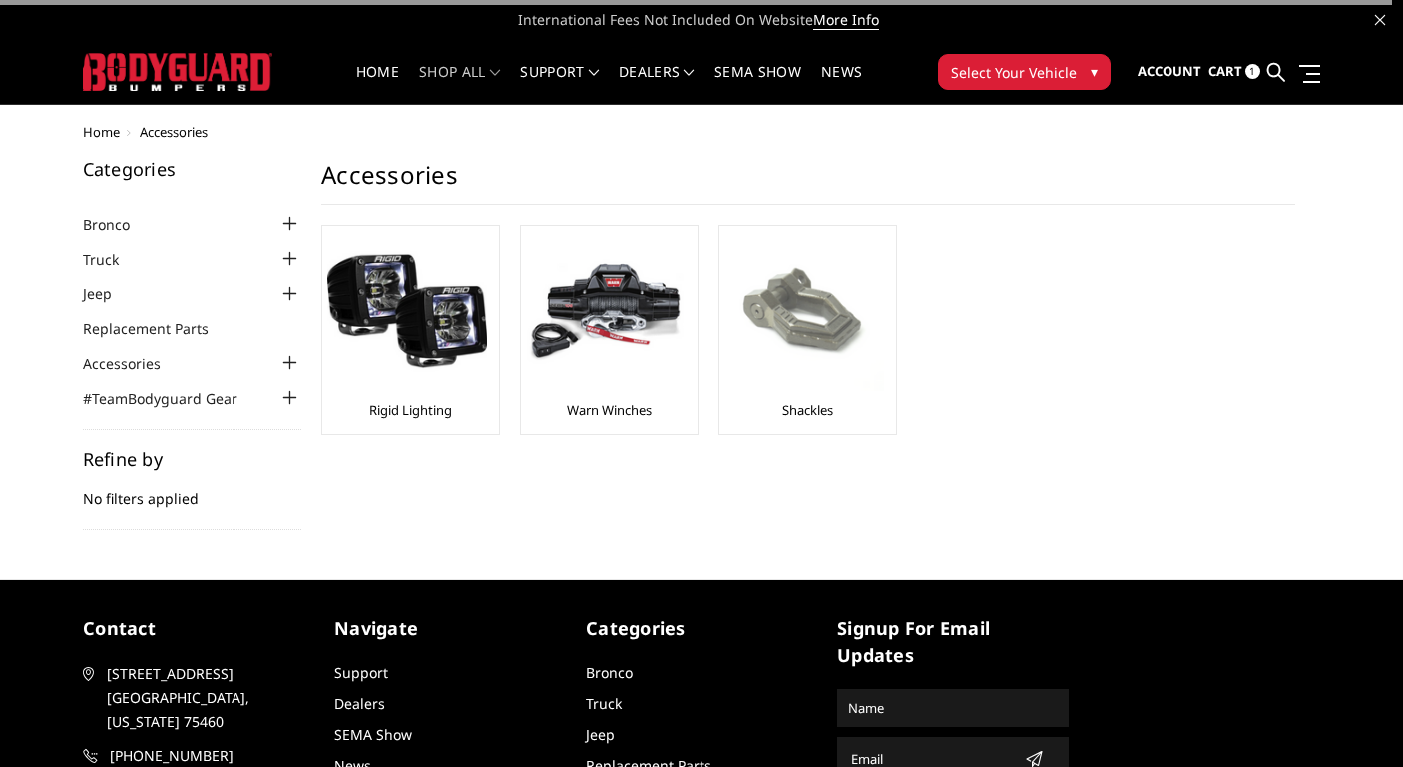
click at [848, 335] on img at bounding box center [804, 311] width 160 height 160
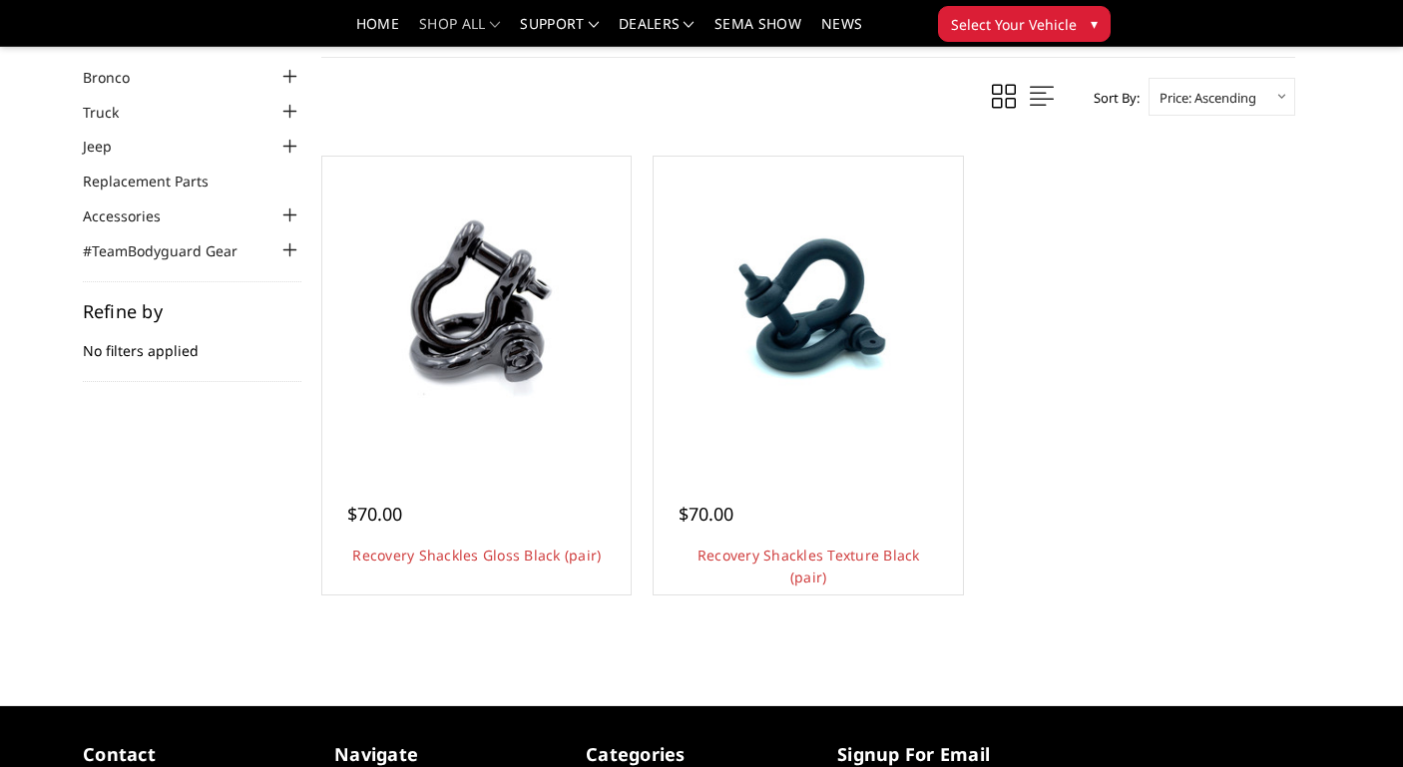
scroll to position [90, 0]
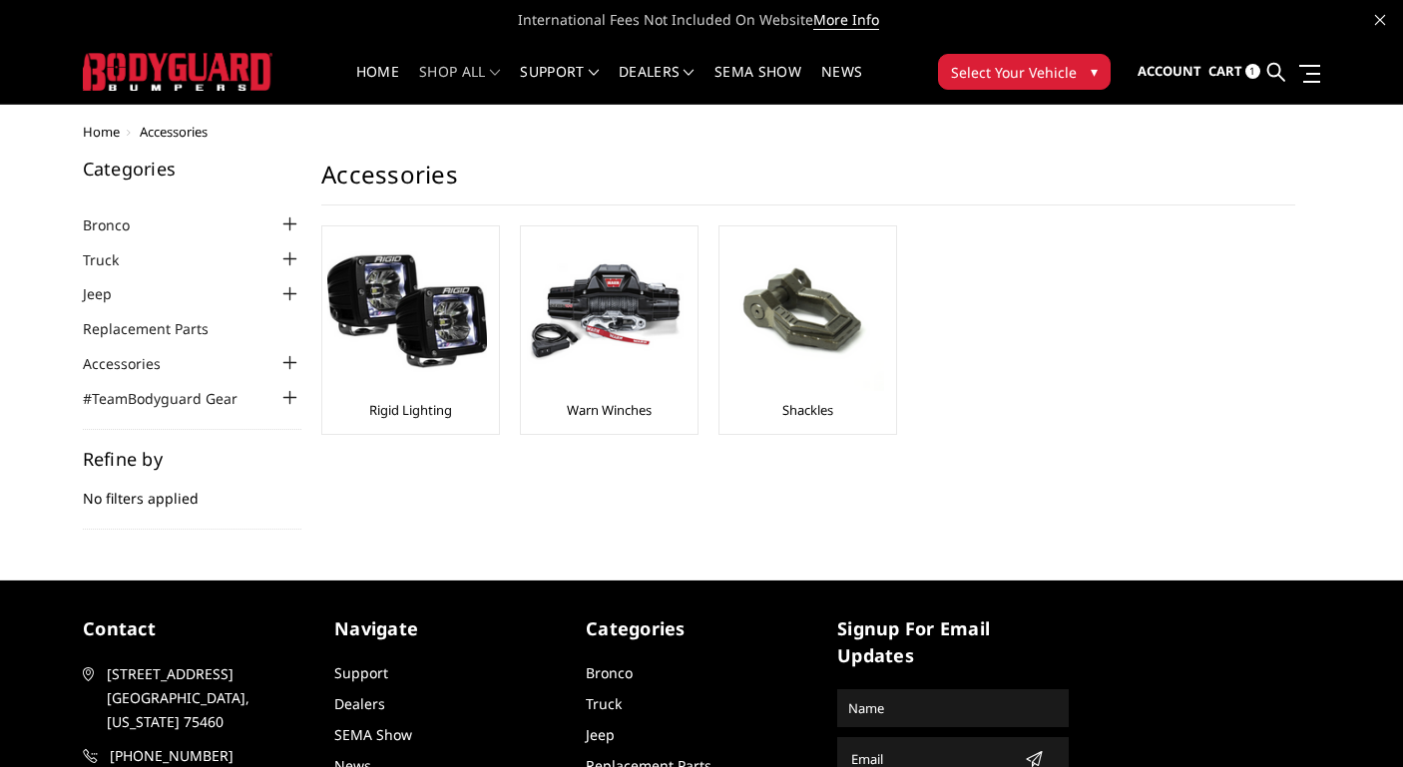
click at [1244, 66] on link "Cart 1" at bounding box center [1234, 72] width 52 height 54
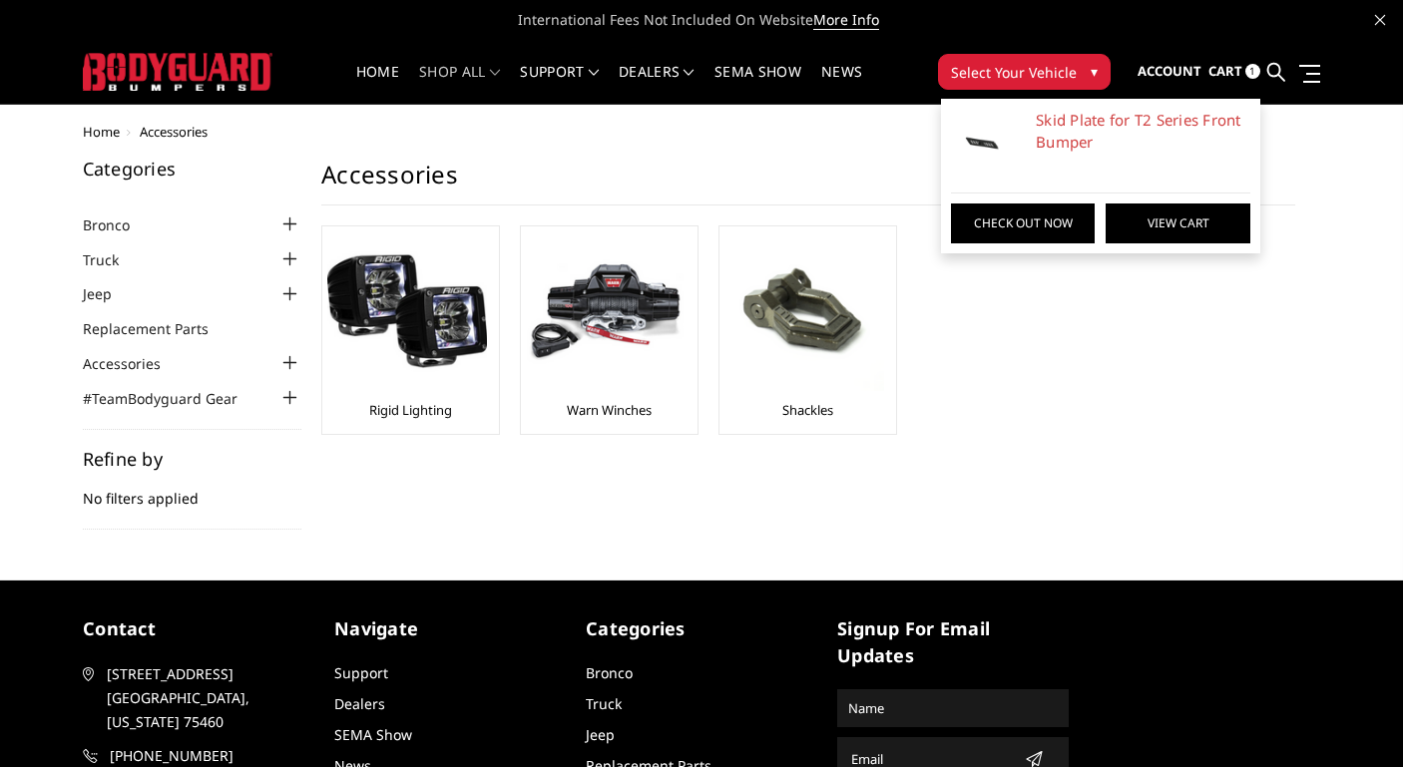
click at [1123, 228] on link "View Cart" at bounding box center [1177, 224] width 144 height 40
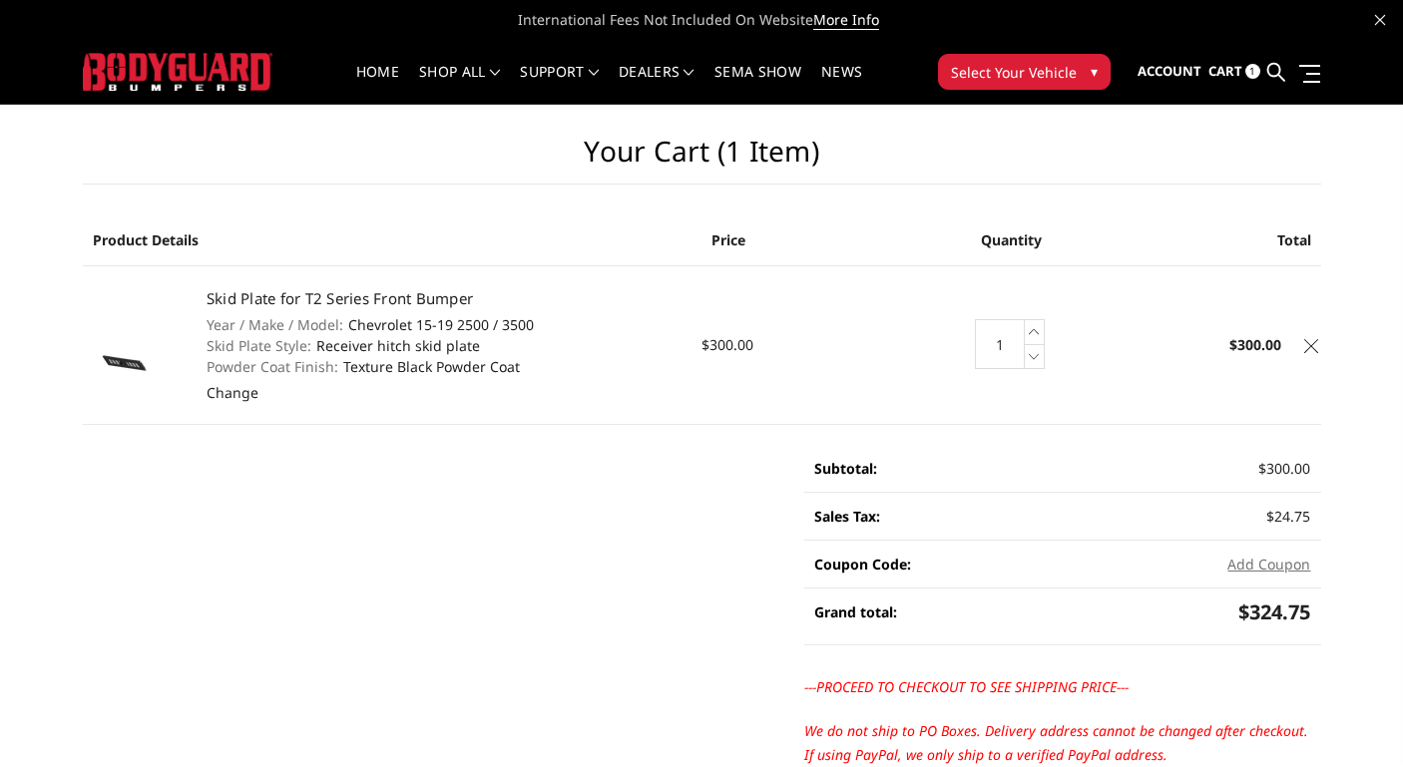
click at [960, 423] on td "Quantity: 1 Increase Quantity: Decrease Quantity:" at bounding box center [1011, 344] width 207 height 159
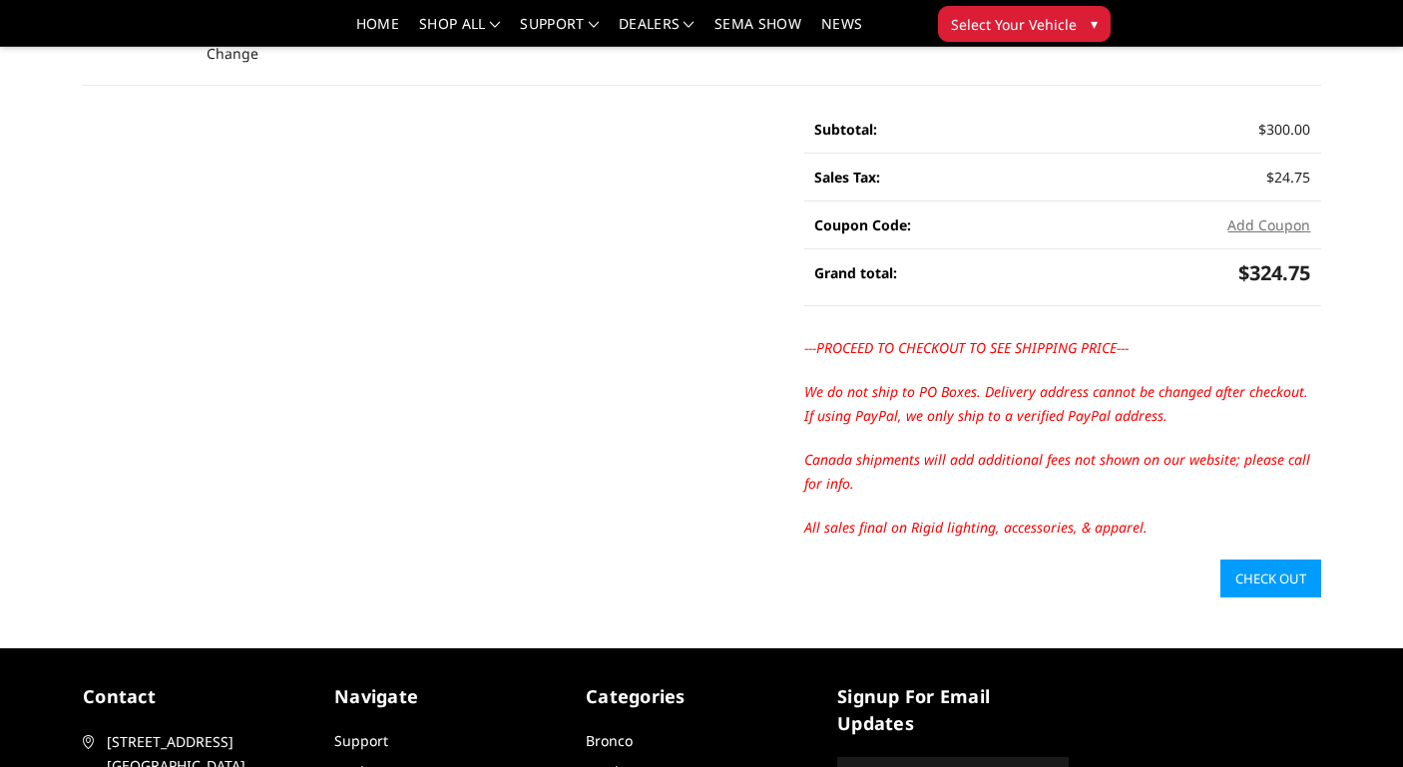
scroll to position [142, 0]
